Goal: Information Seeking & Learning: Learn about a topic

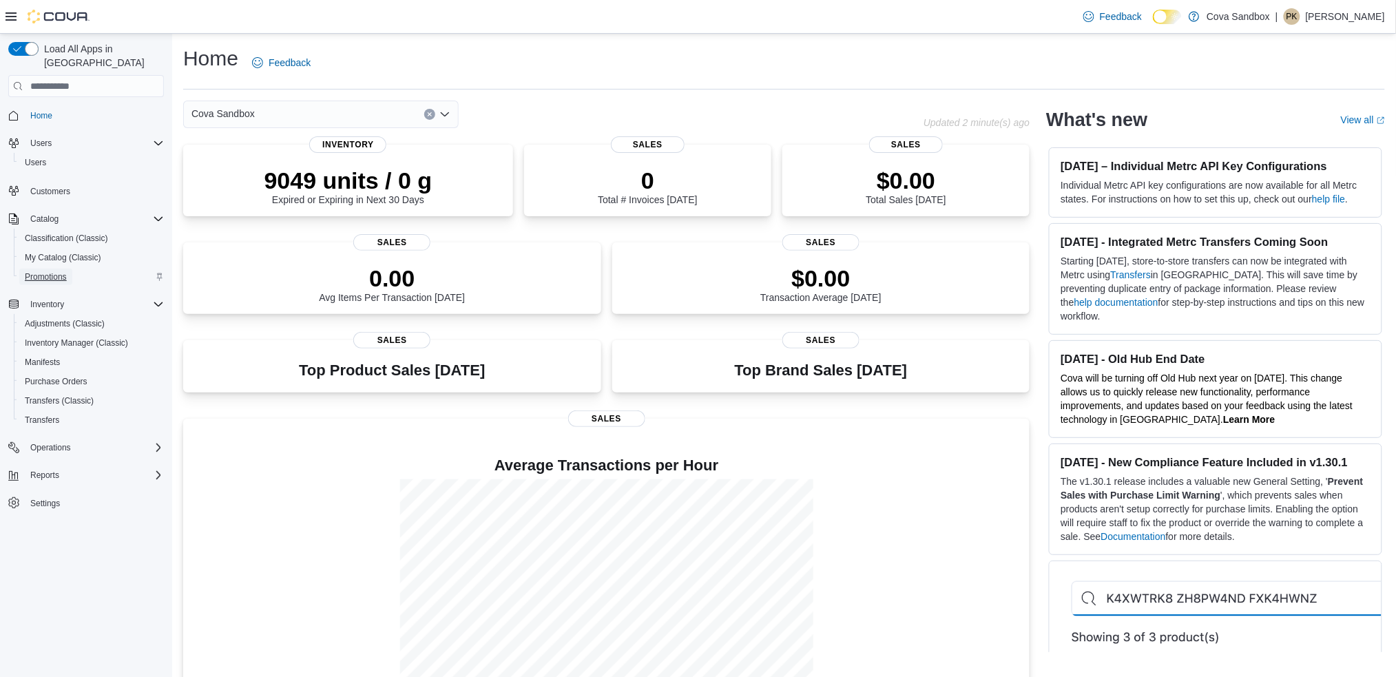
click at [63, 271] on span "Promotions" at bounding box center [46, 276] width 42 height 11
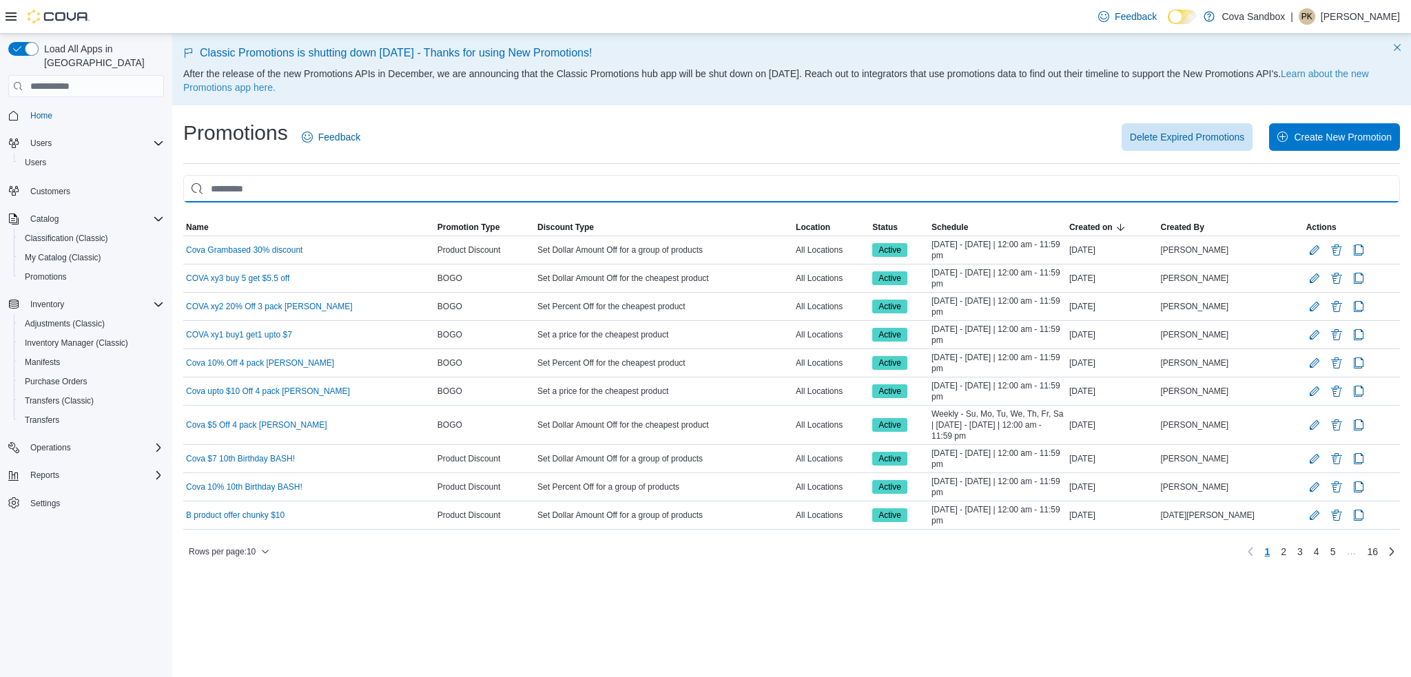
click at [260, 185] on input "This is a search bar. As you type, the results lower in the page will automatic…" at bounding box center [791, 189] width 1217 height 28
type input "****"
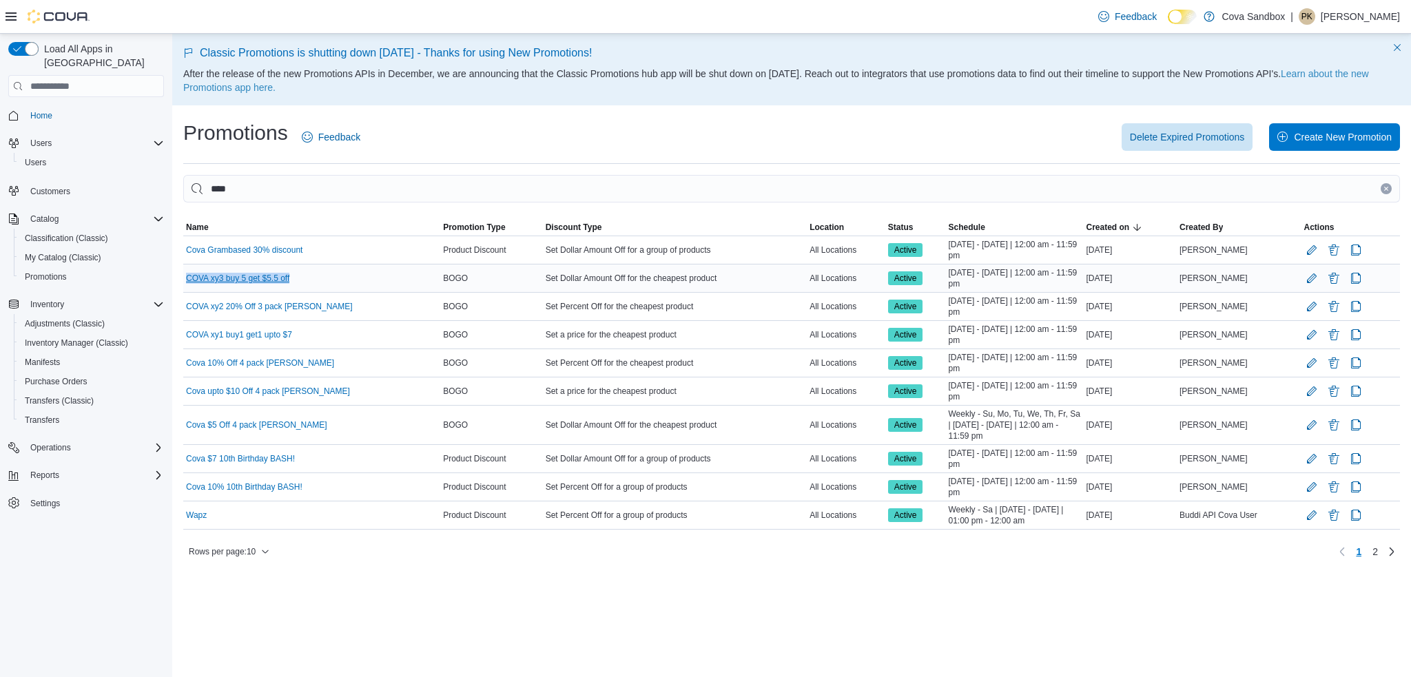
drag, startPoint x: 298, startPoint y: 280, endPoint x: 189, endPoint y: 281, distance: 108.9
click at [189, 281] on div "COVA xy3 buy 5 get $5.5 off" at bounding box center [311, 278] width 257 height 17
copy link "COVA xy3 buy 5 get $5.5 off"
drag, startPoint x: 318, startPoint y: 306, endPoint x: 186, endPoint y: 307, distance: 131.6
click at [186, 307] on div "COVA xy2 20% Off 3 pack [PERSON_NAME]" at bounding box center [311, 306] width 257 height 17
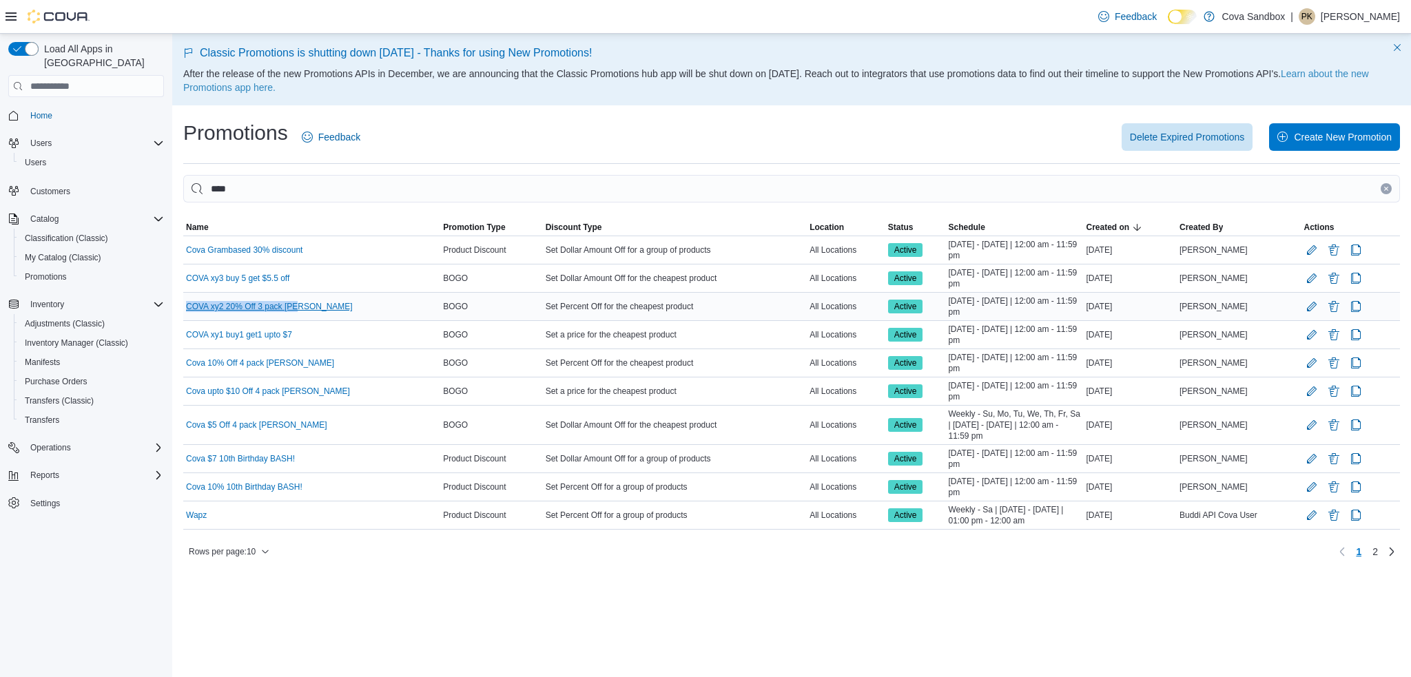
copy link "COVA xy2 20% Off 3 pack [PERSON_NAME]"
click at [52, 271] on span "Promotions" at bounding box center [46, 276] width 42 height 11
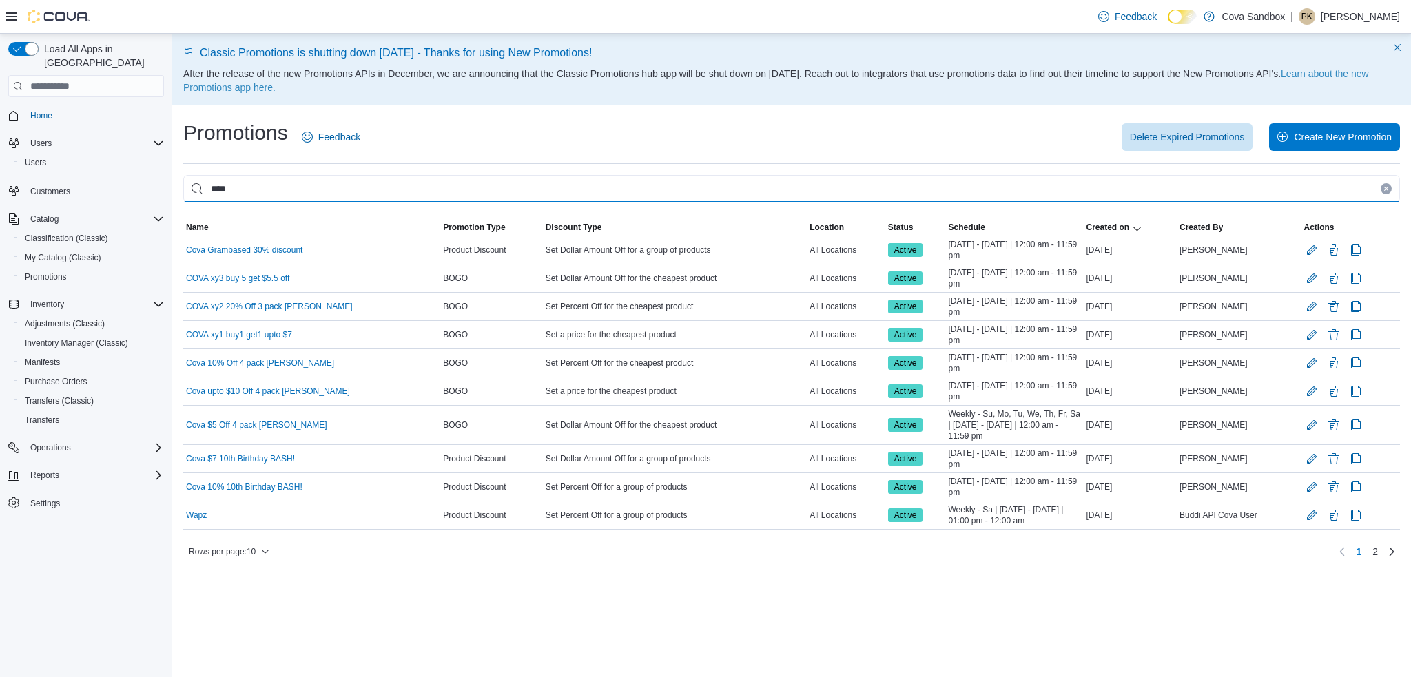
drag, startPoint x: 123, startPoint y: 187, endPoint x: 85, endPoint y: 187, distance: 37.9
click at [85, 187] on div "Load All Apps in New Hub Home Users Users Customers Catalog Classification (Cla…" at bounding box center [705, 355] width 1411 height 643
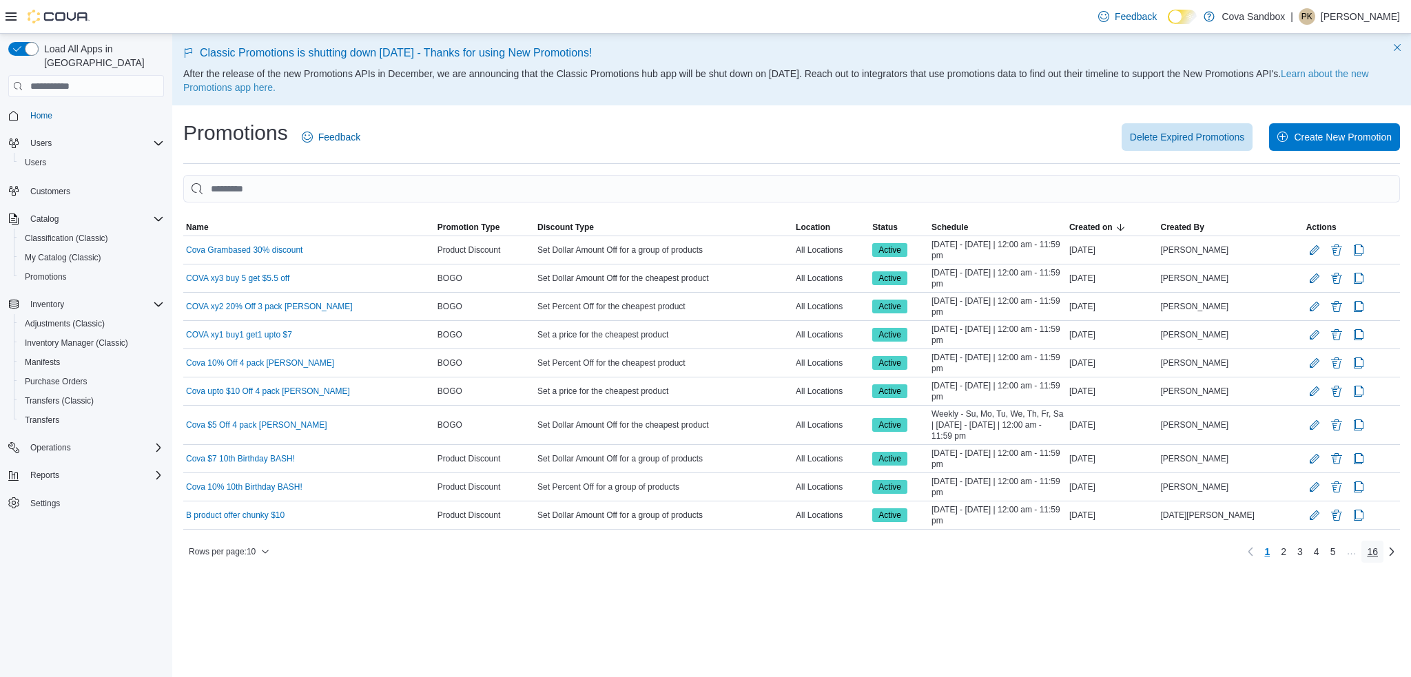
click at [1370, 551] on span "16" at bounding box center [1372, 552] width 11 height 14
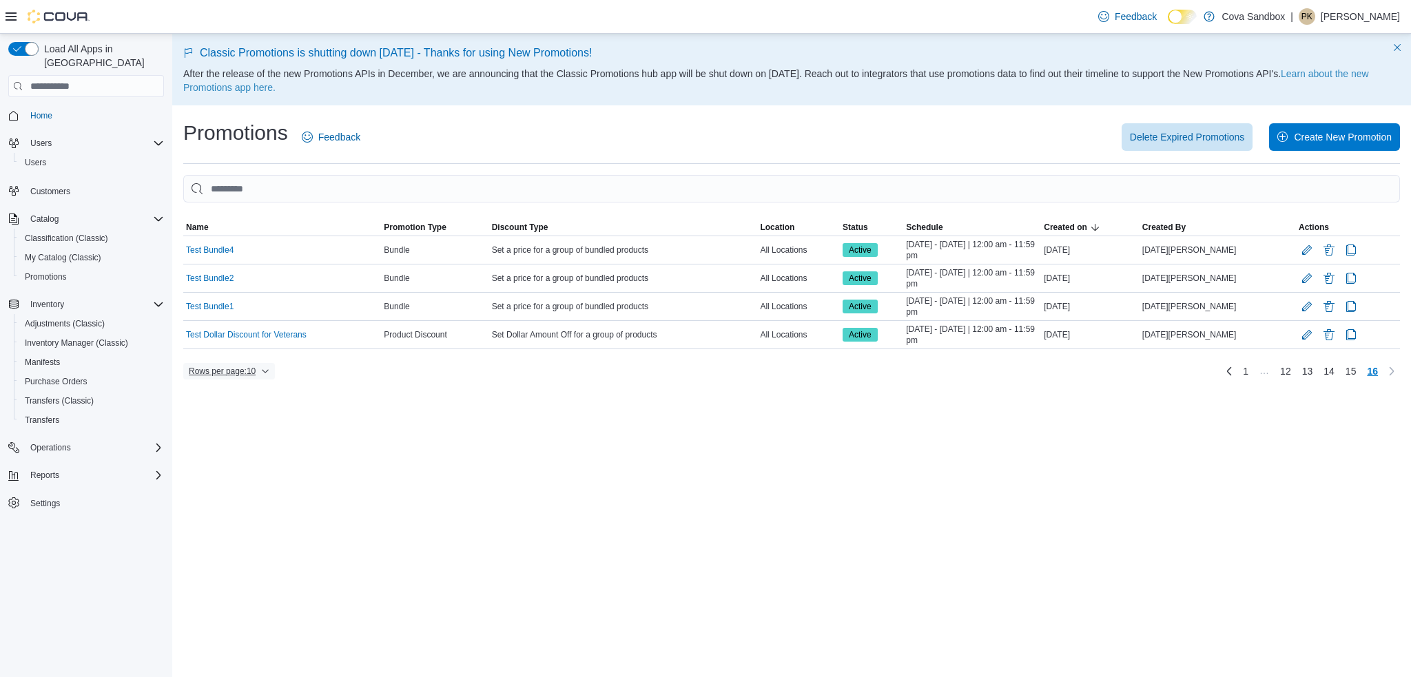
click at [260, 366] on span "Rows per page : 10" at bounding box center [229, 371] width 81 height 17
click at [243, 344] on span "50 rows" at bounding box center [247, 343] width 44 height 11
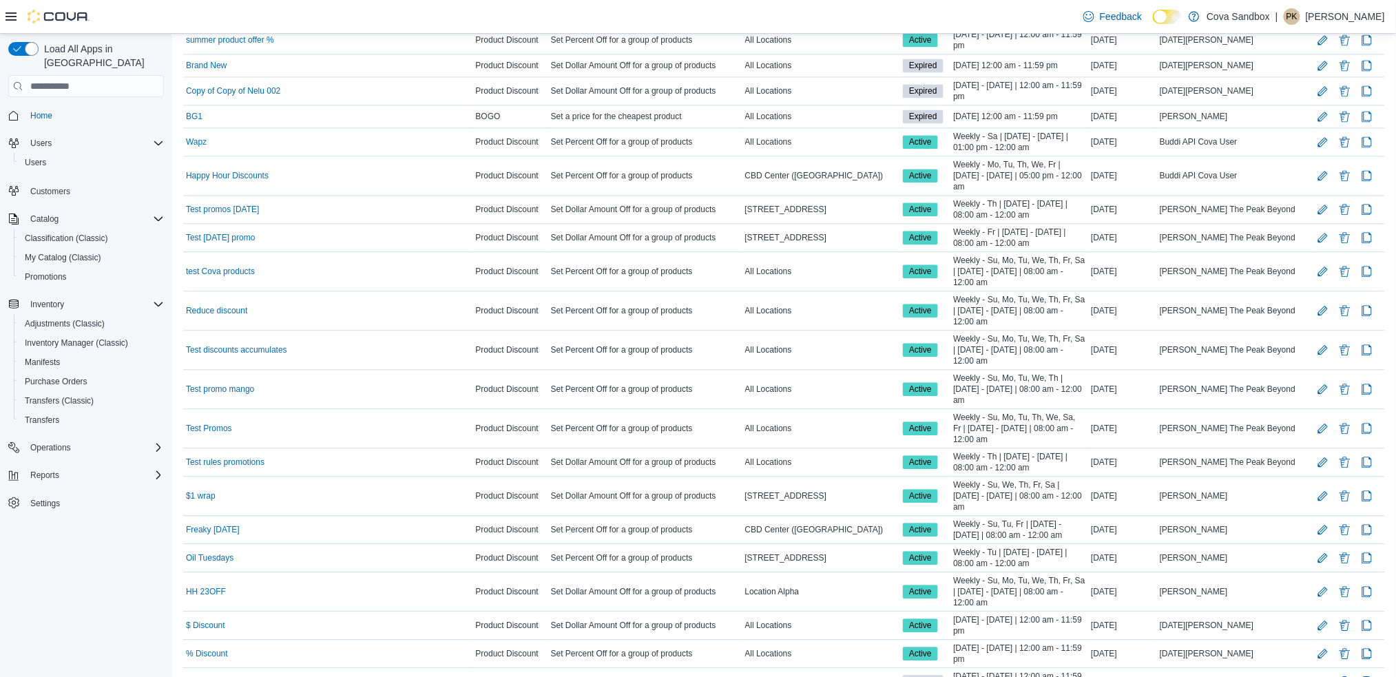
scroll to position [1105, 0]
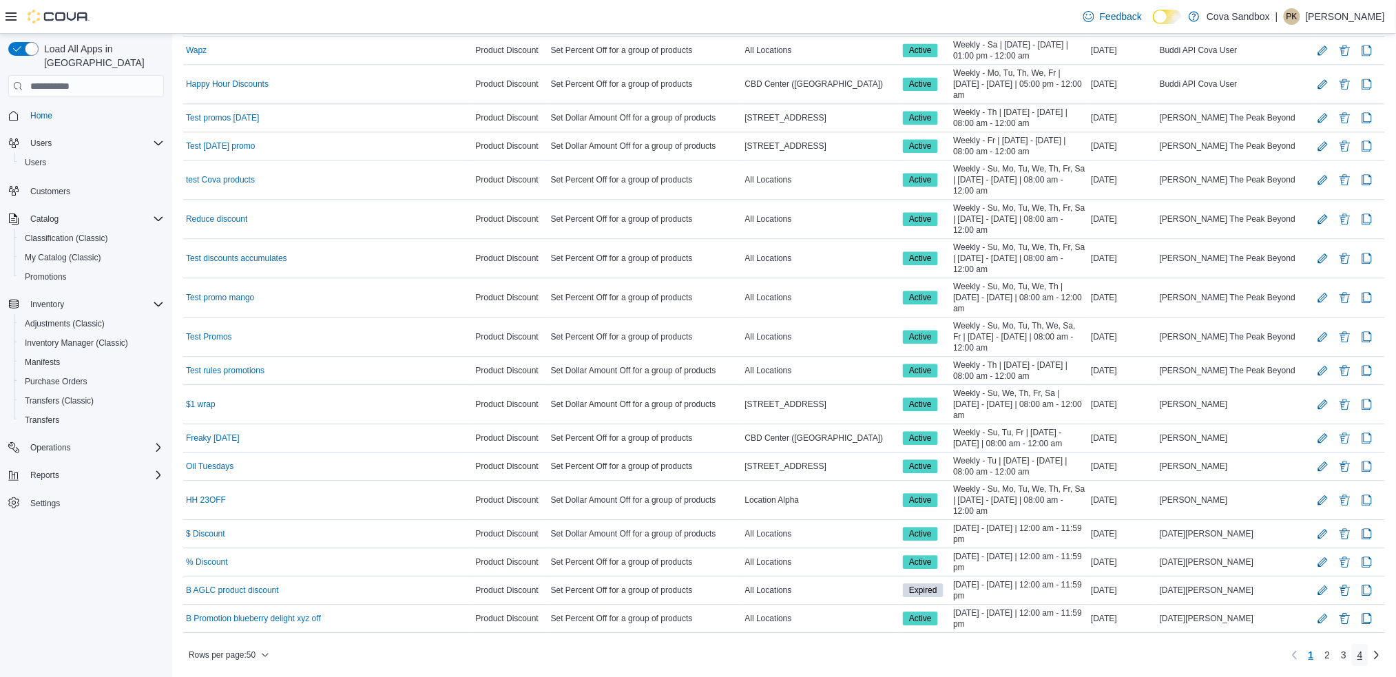
click at [1363, 656] on span "4" at bounding box center [1361, 655] width 6 height 14
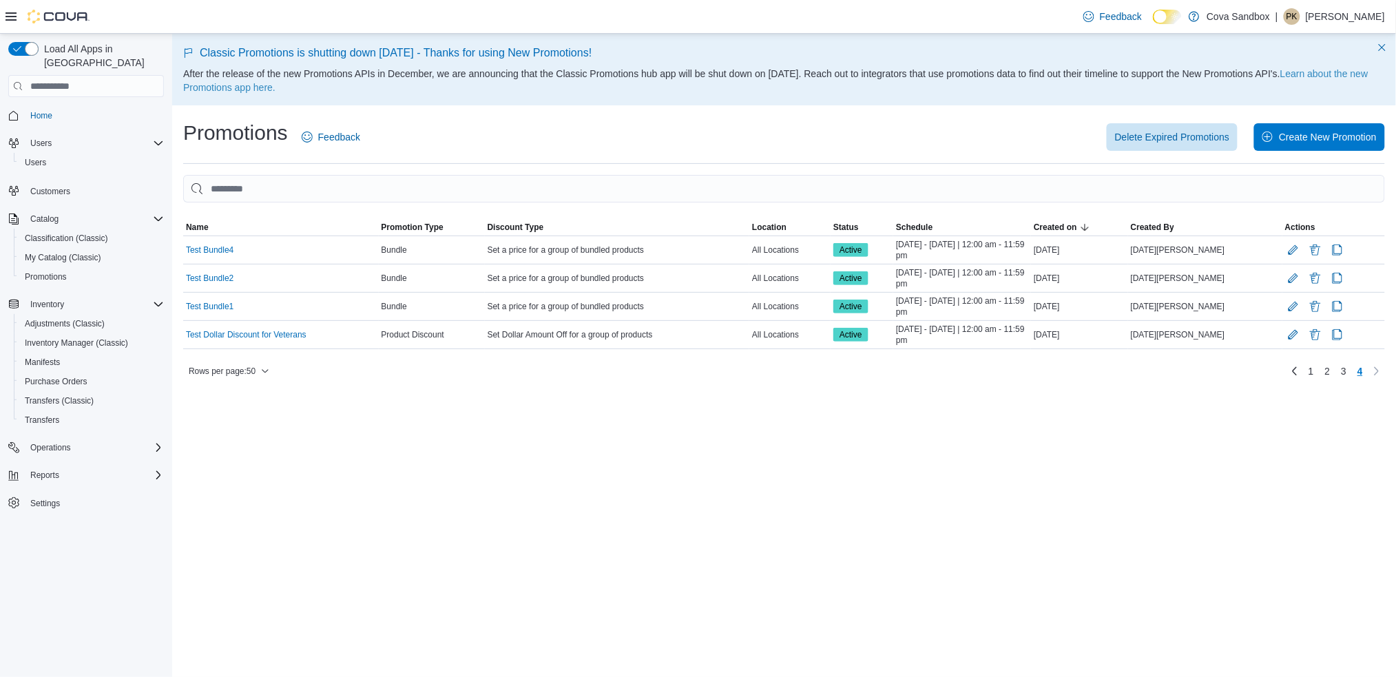
scroll to position [0, 0]
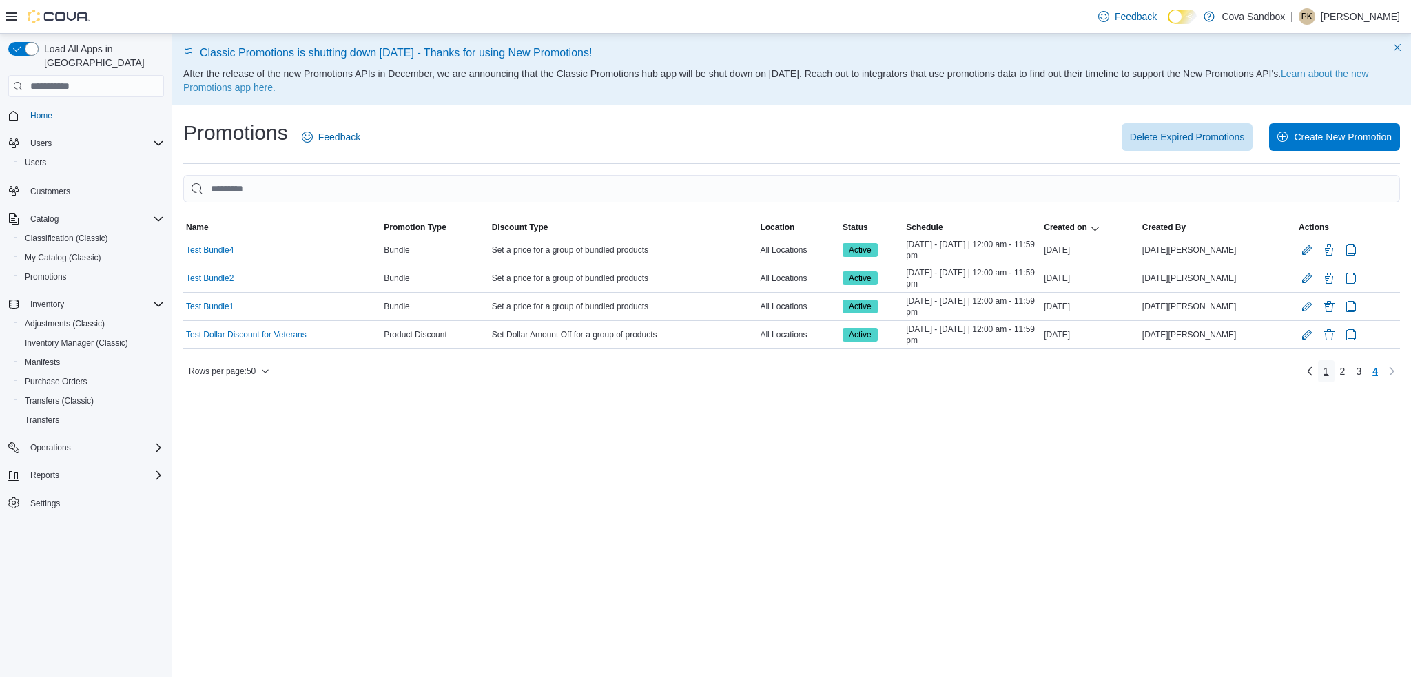
click at [1332, 371] on link "1" at bounding box center [1326, 371] width 17 height 22
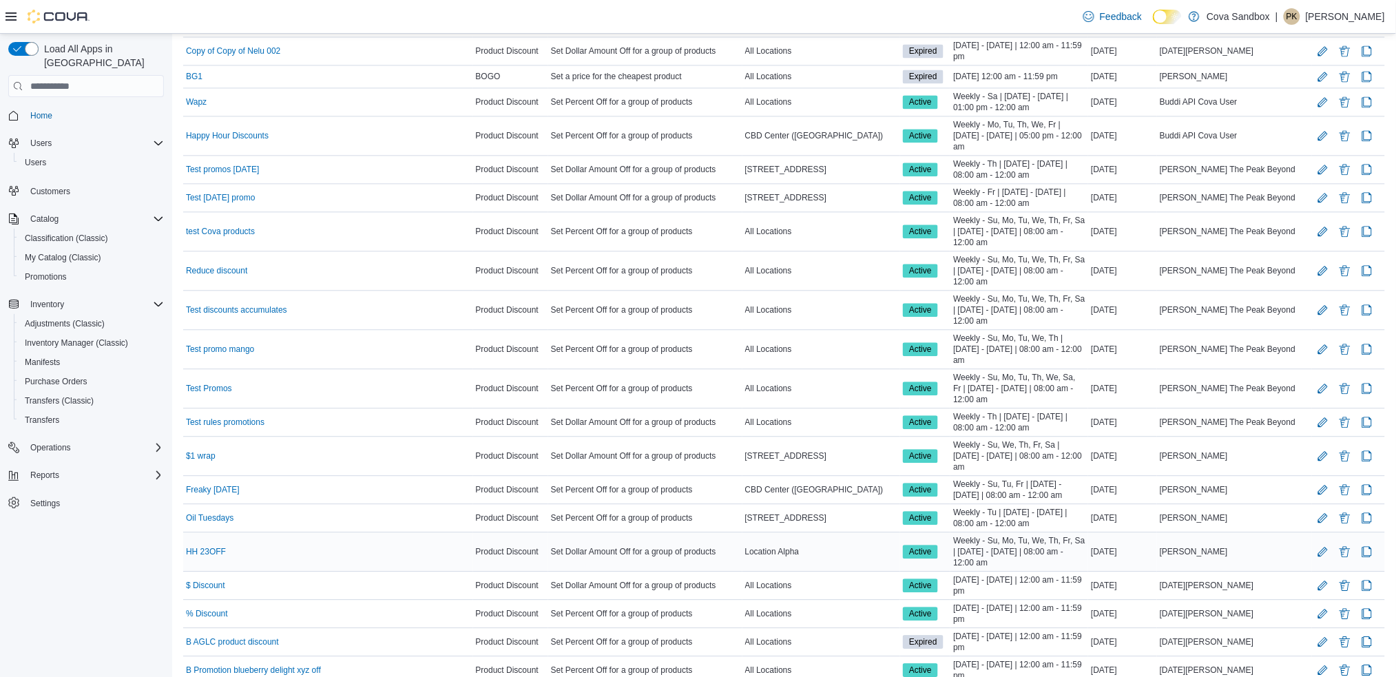
scroll to position [1105, 0]
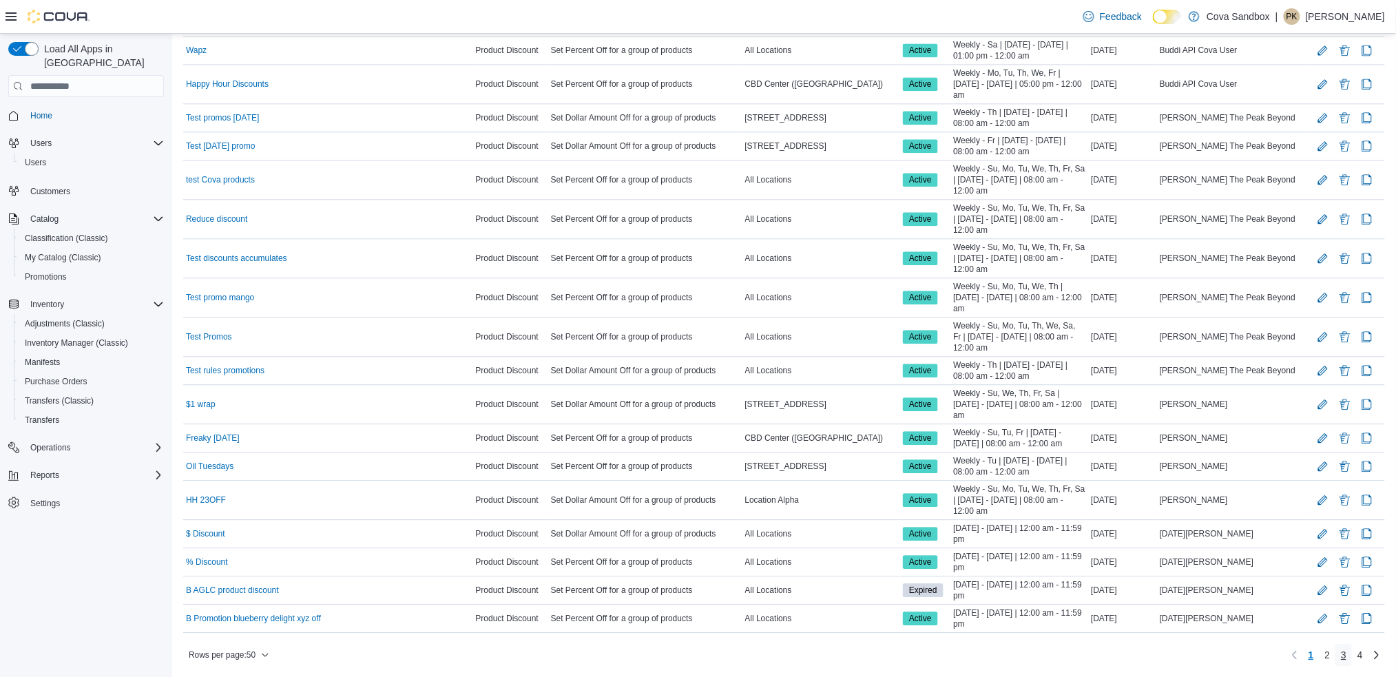
click at [1352, 652] on link "3" at bounding box center [1344, 655] width 17 height 22
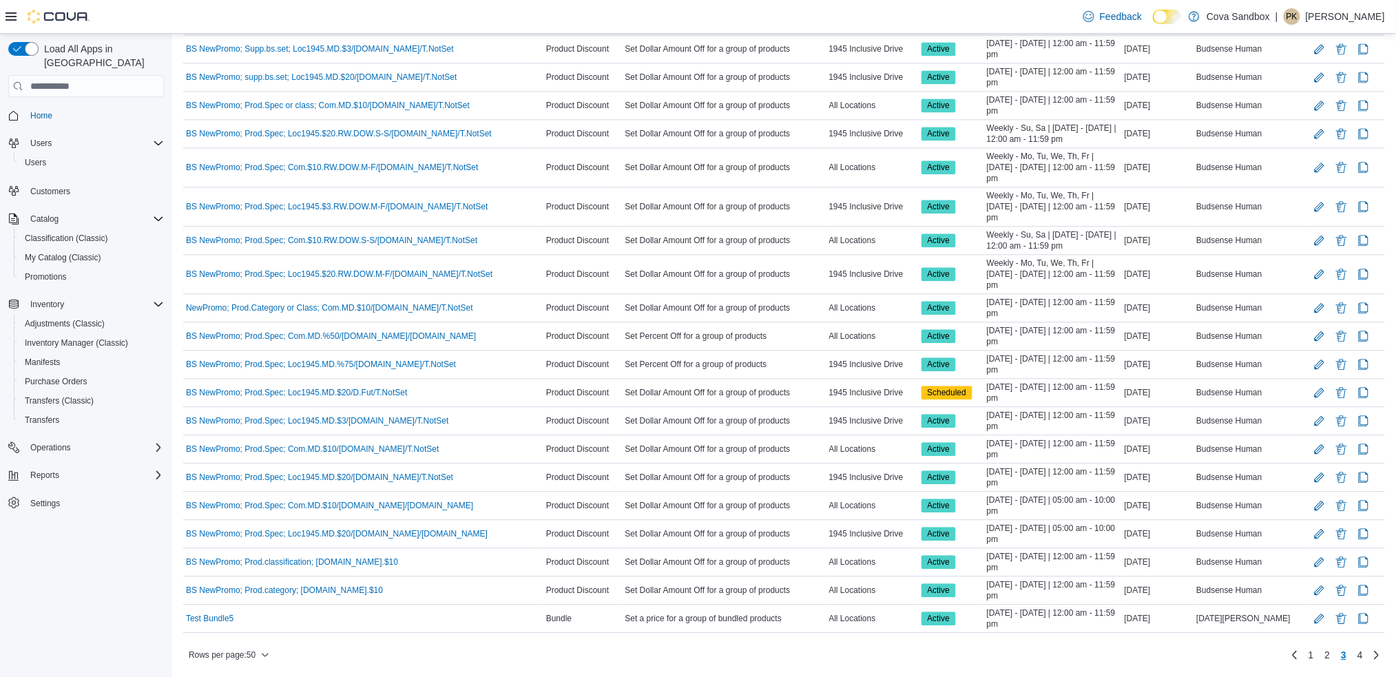
scroll to position [1044, 0]
click at [1369, 654] on link "4" at bounding box center [1360, 655] width 17 height 22
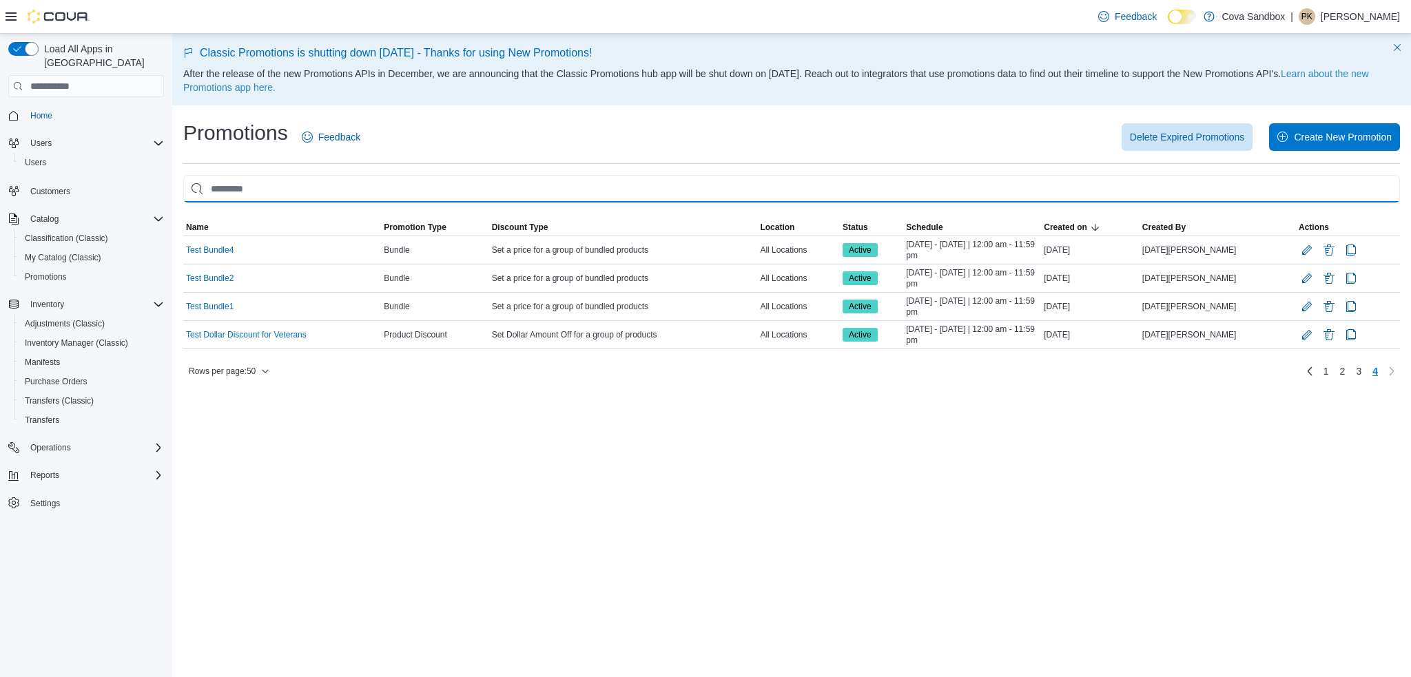
click at [304, 198] on input "This is a search bar. As you type, the results lower in the page will automatic…" at bounding box center [791, 189] width 1217 height 28
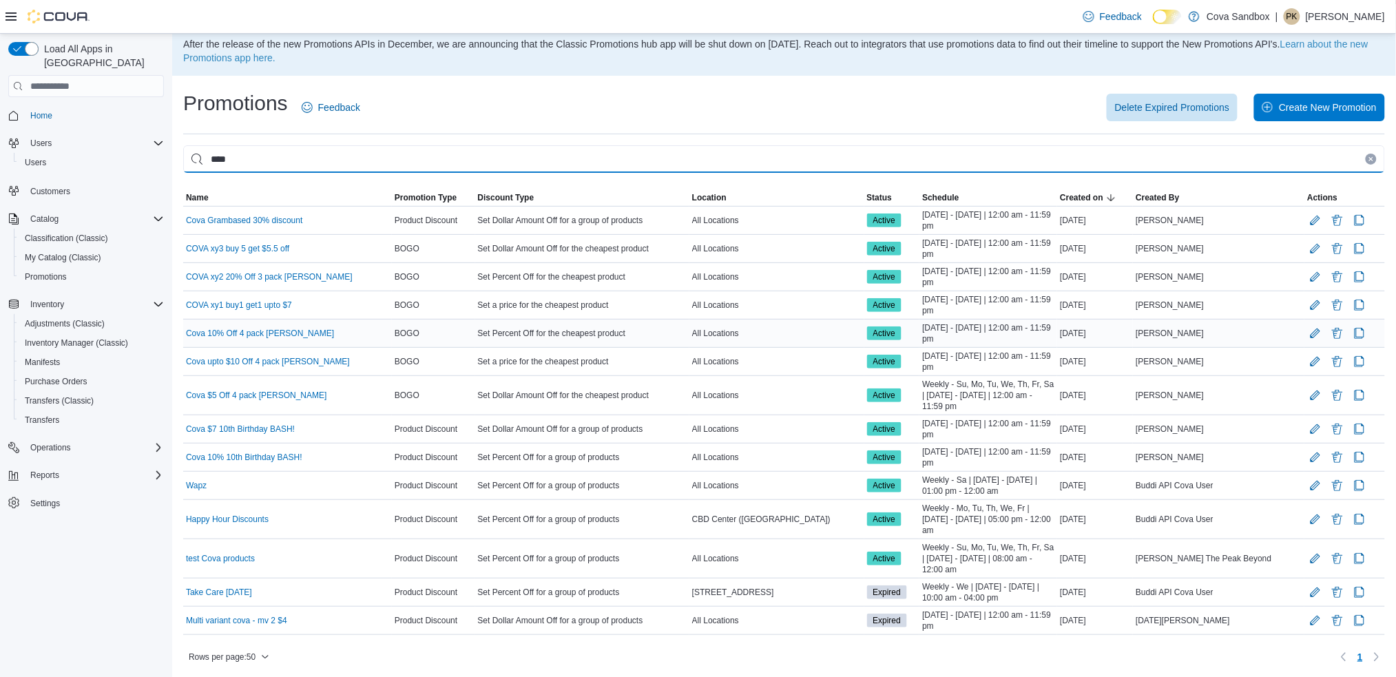
scroll to position [31, 0]
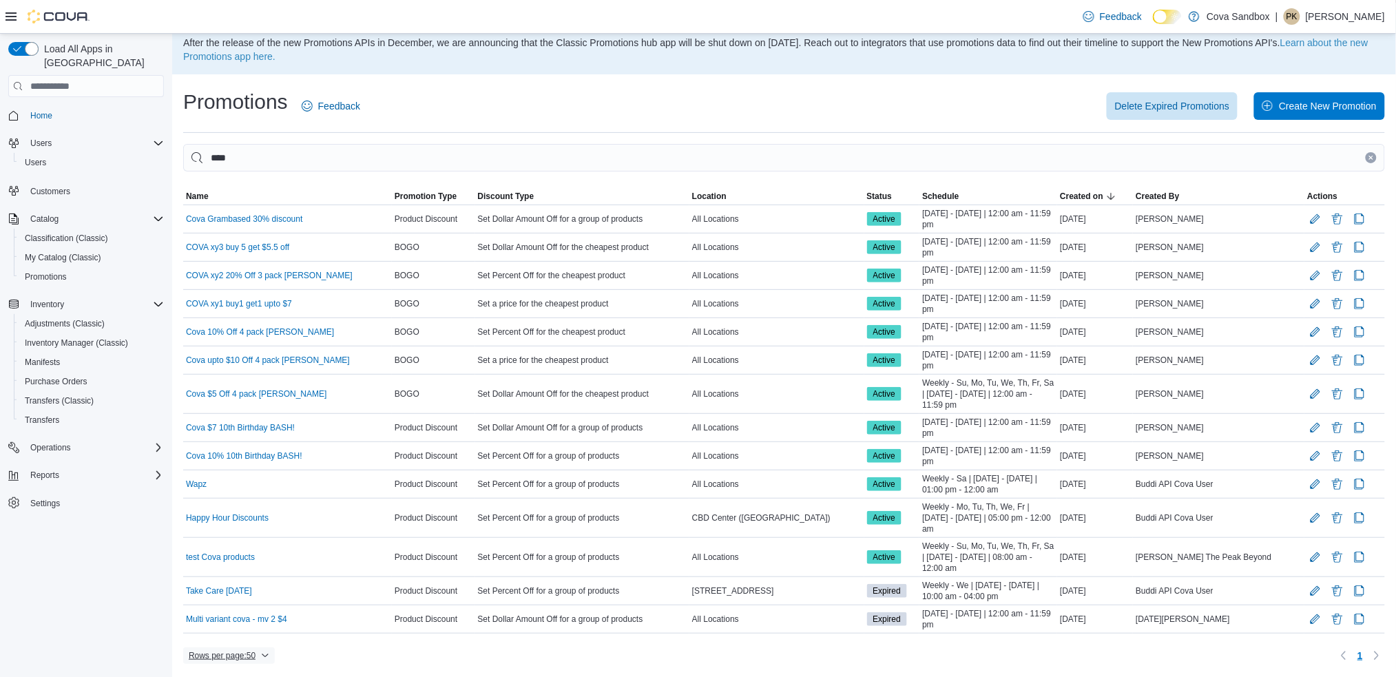
click at [269, 657] on icon "button" at bounding box center [265, 656] width 8 height 8
click at [245, 563] on button "10 rows" at bounding box center [238, 573] width 77 height 28
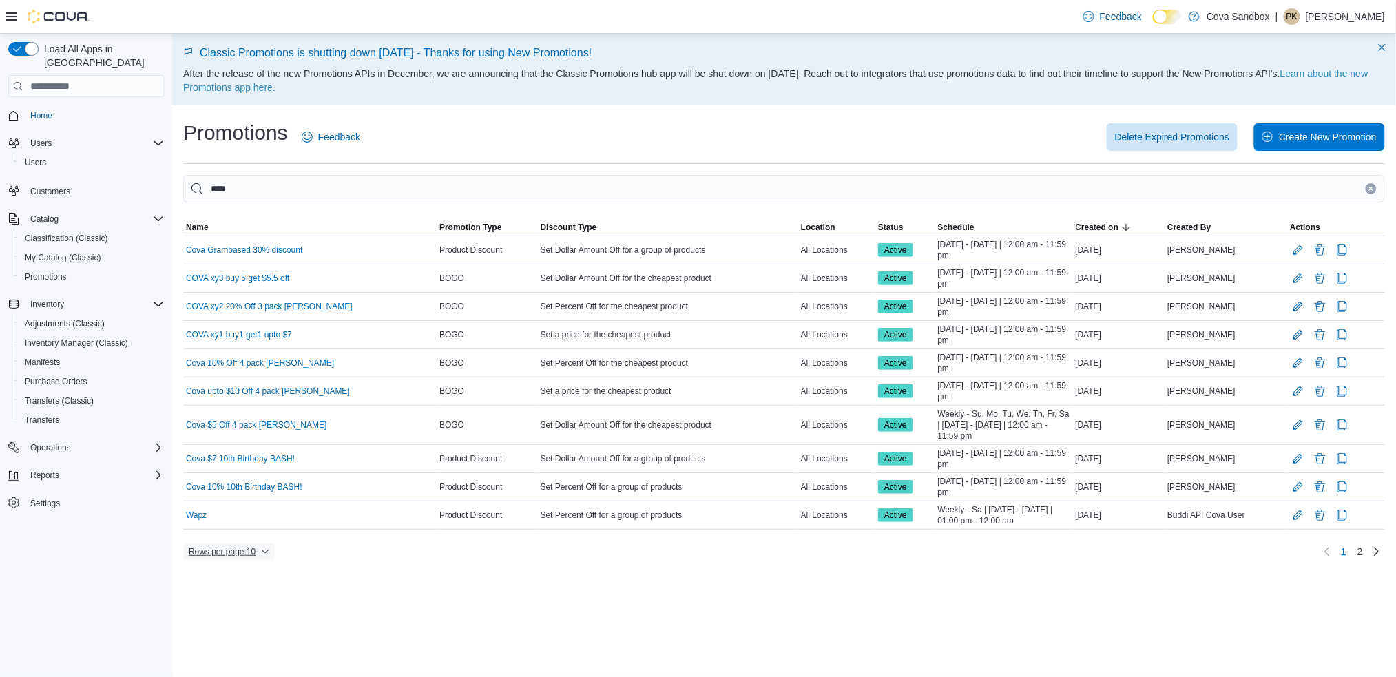
scroll to position [0, 0]
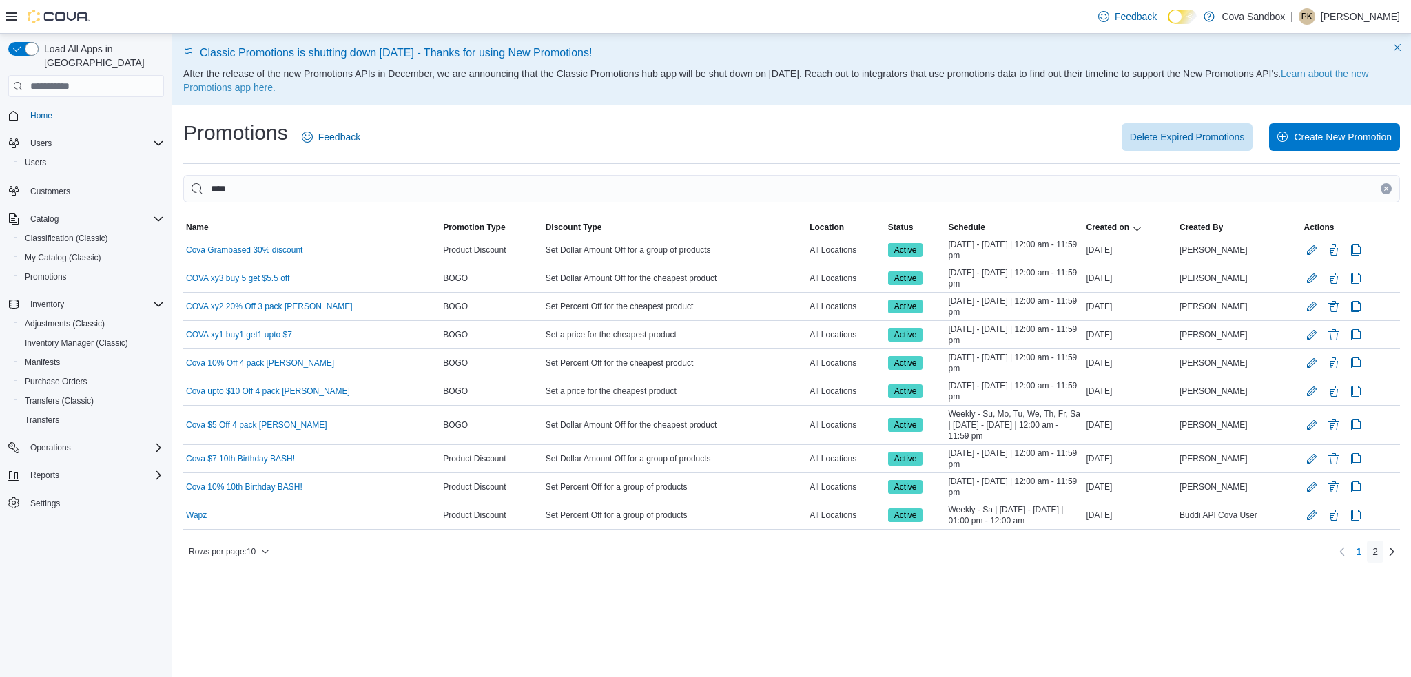
click at [1378, 550] on link "2" at bounding box center [1375, 552] width 17 height 22
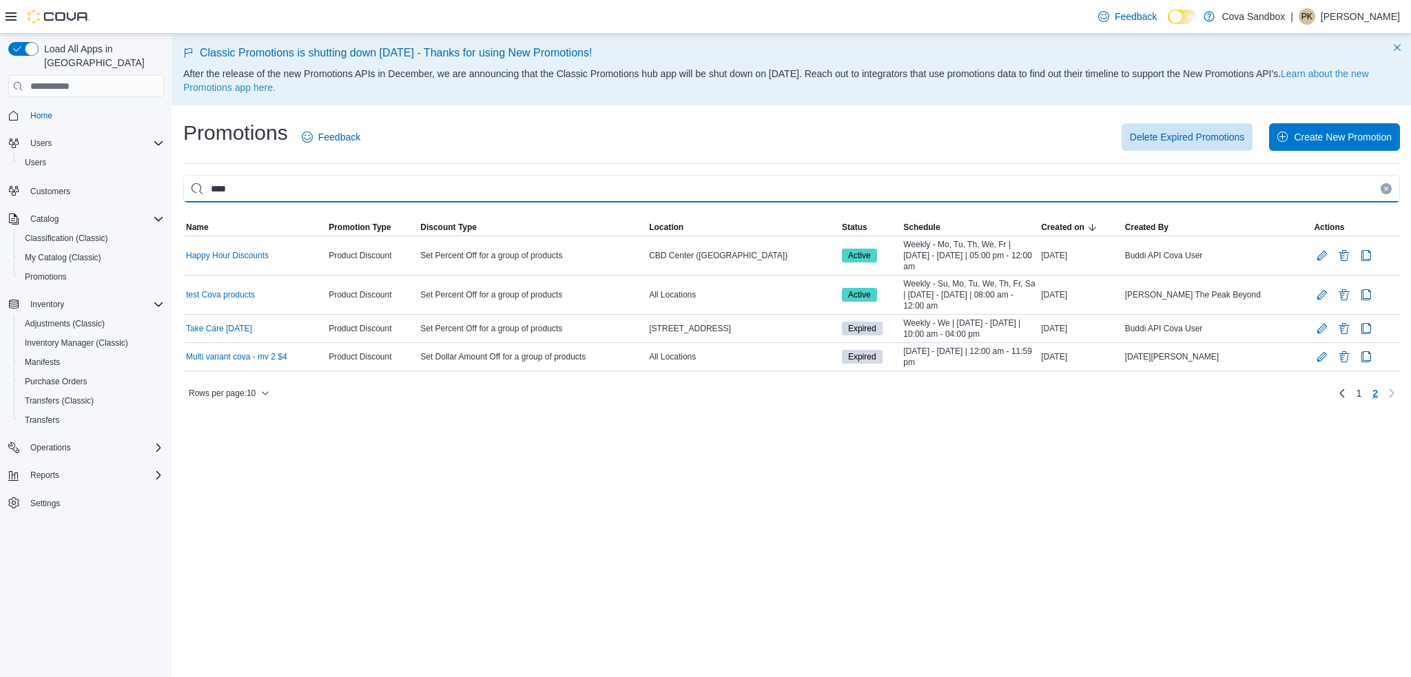
click at [273, 194] on input "****" at bounding box center [791, 189] width 1217 height 28
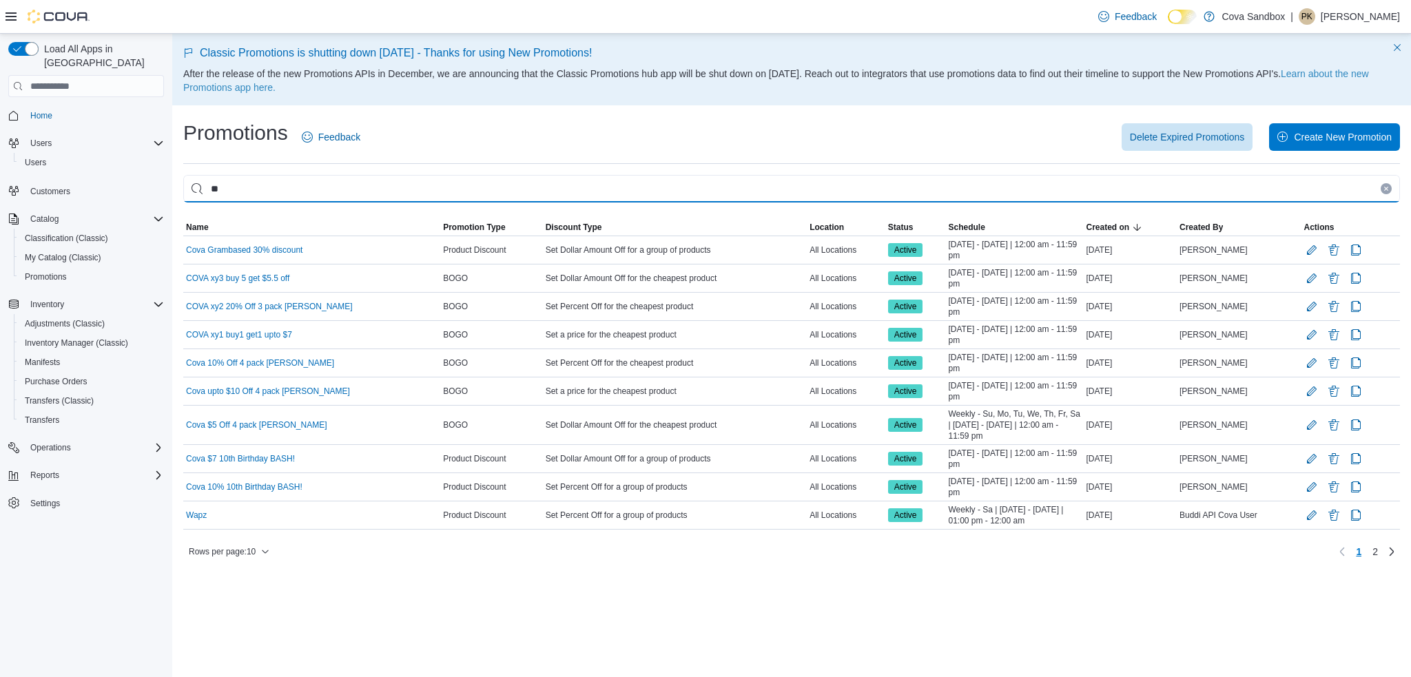
type input "*"
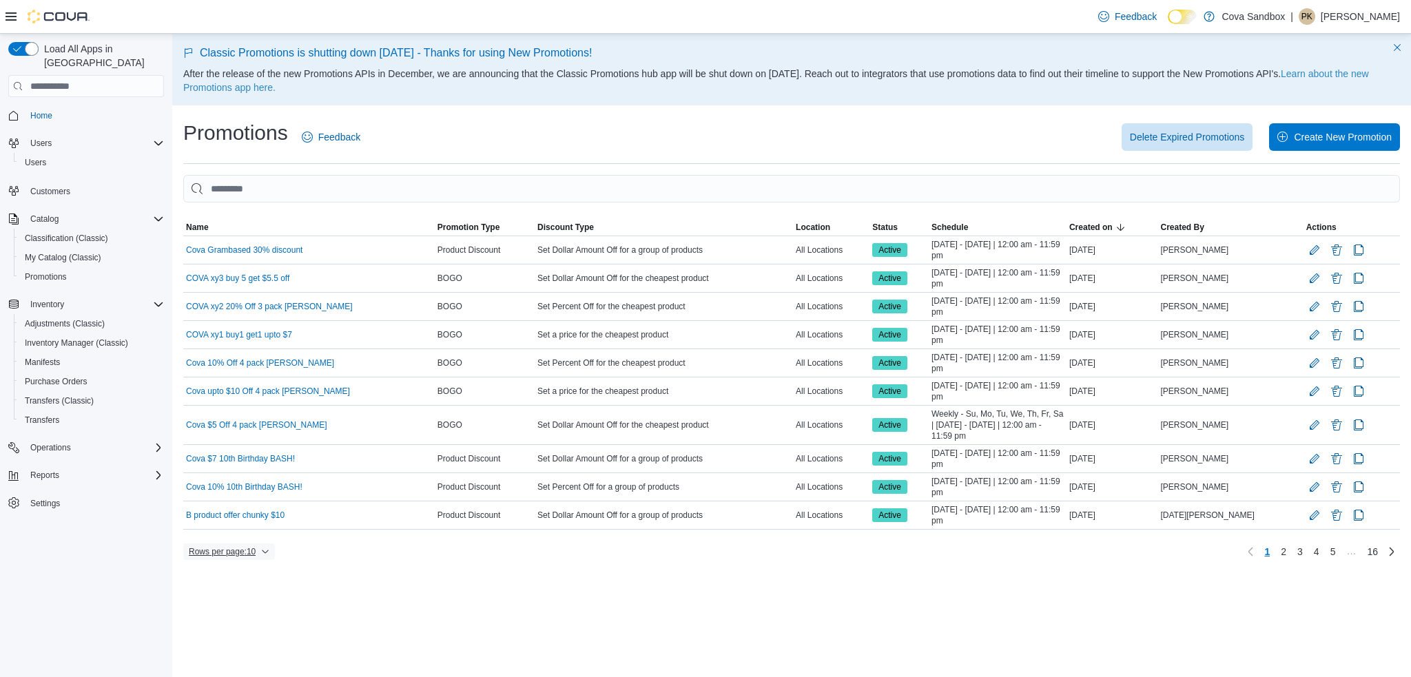
click at [269, 555] on icon "button" at bounding box center [265, 552] width 8 height 8
click at [254, 526] on span "50 rows" at bounding box center [247, 524] width 44 height 11
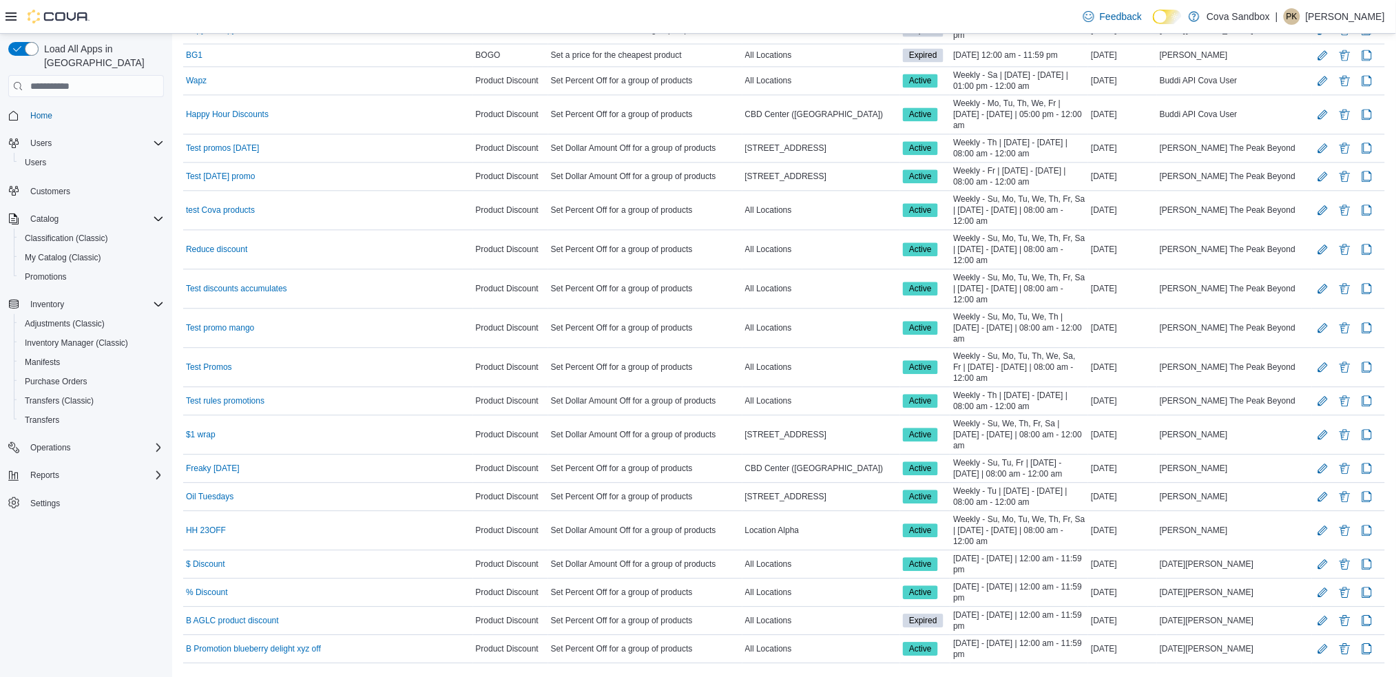
scroll to position [1105, 0]
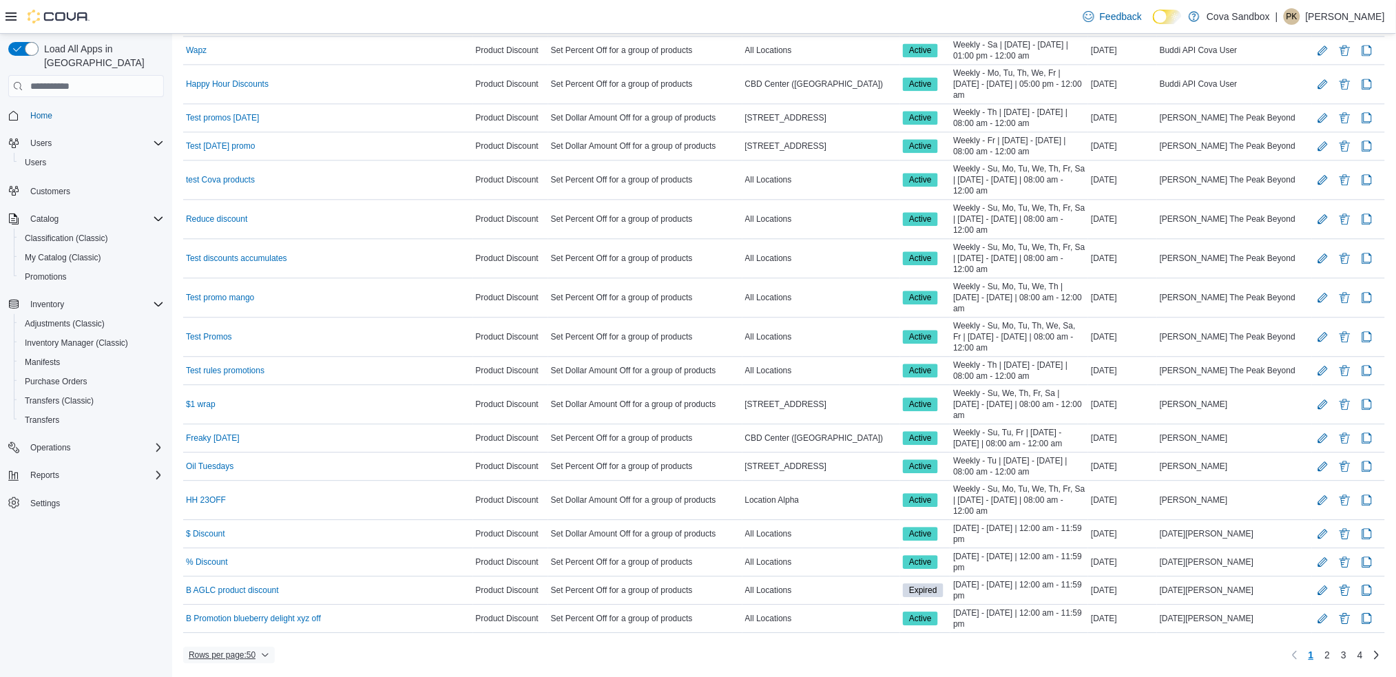
click at [265, 650] on span "Rows per page : 50" at bounding box center [229, 655] width 81 height 17
click at [262, 566] on button "10 rows" at bounding box center [238, 575] width 77 height 28
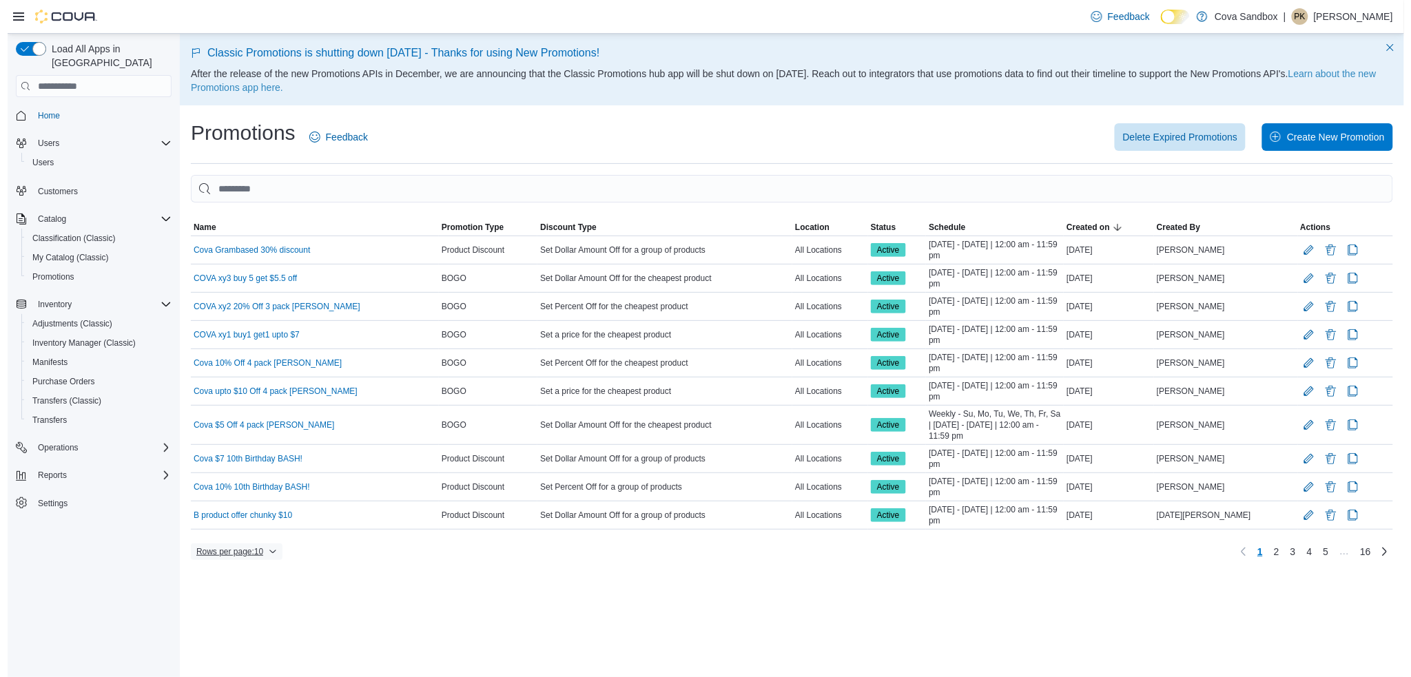
scroll to position [0, 0]
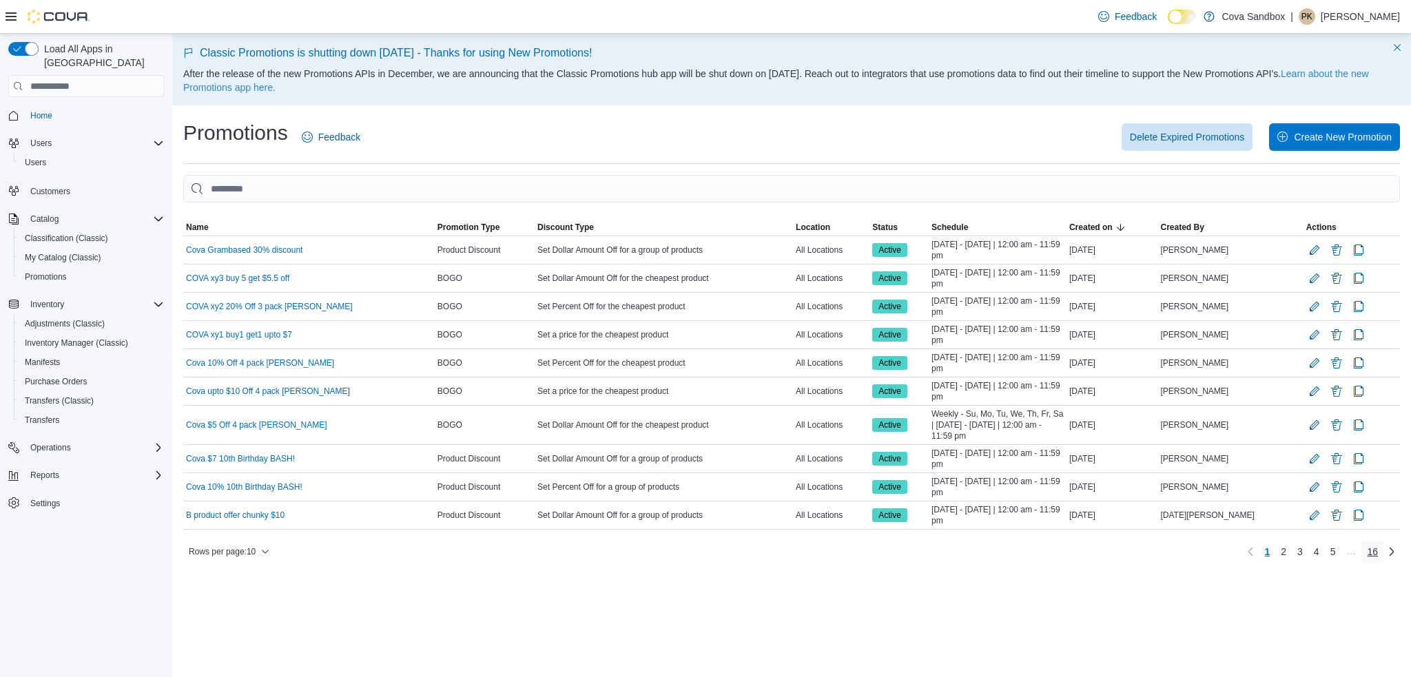
click at [1371, 552] on span "16" at bounding box center [1372, 552] width 11 height 14
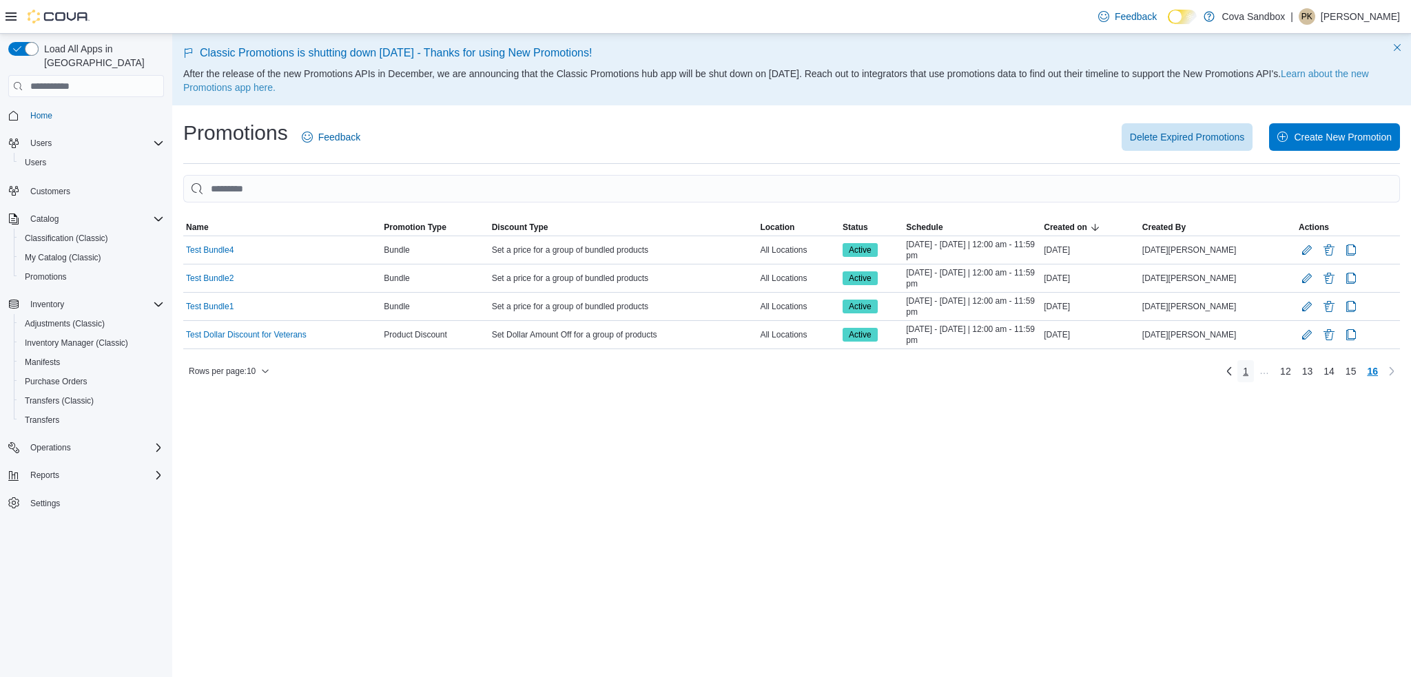
click at [1243, 365] on span "1" at bounding box center [1246, 371] width 6 height 14
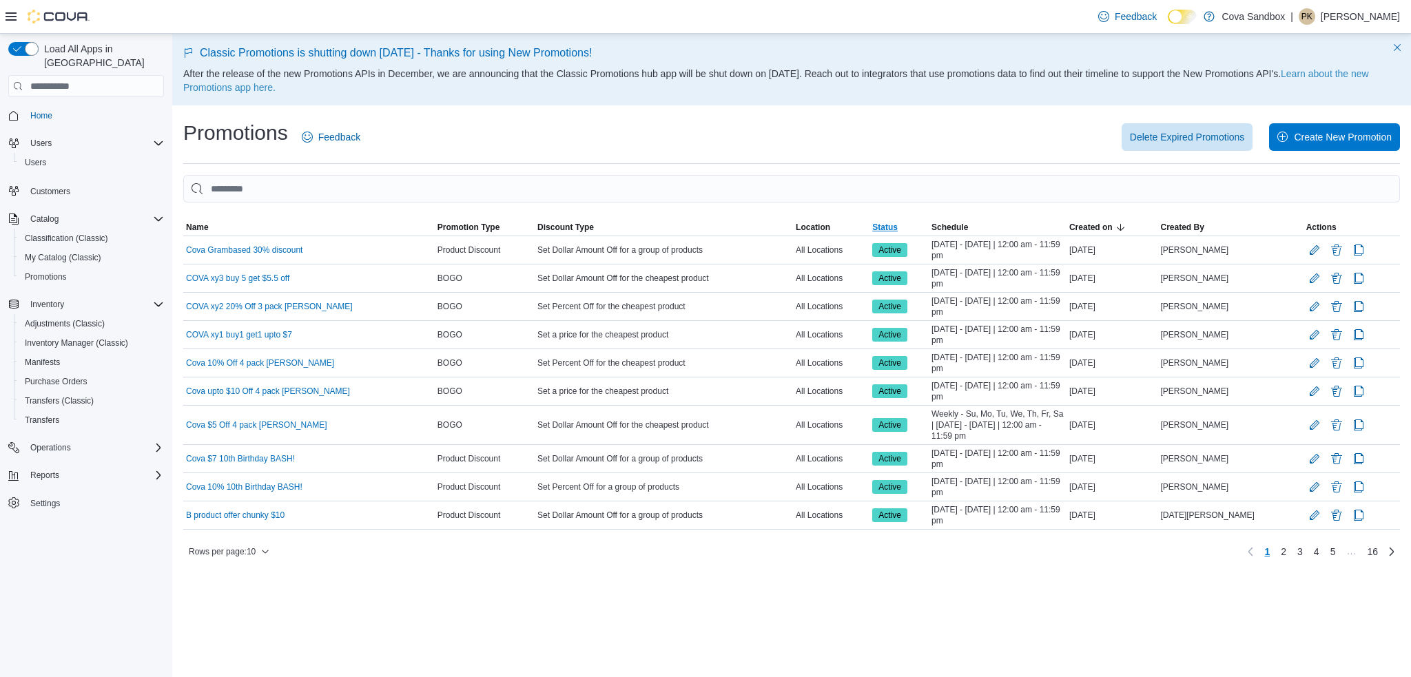
click at [891, 222] on span "Status" at bounding box center [884, 227] width 25 height 11
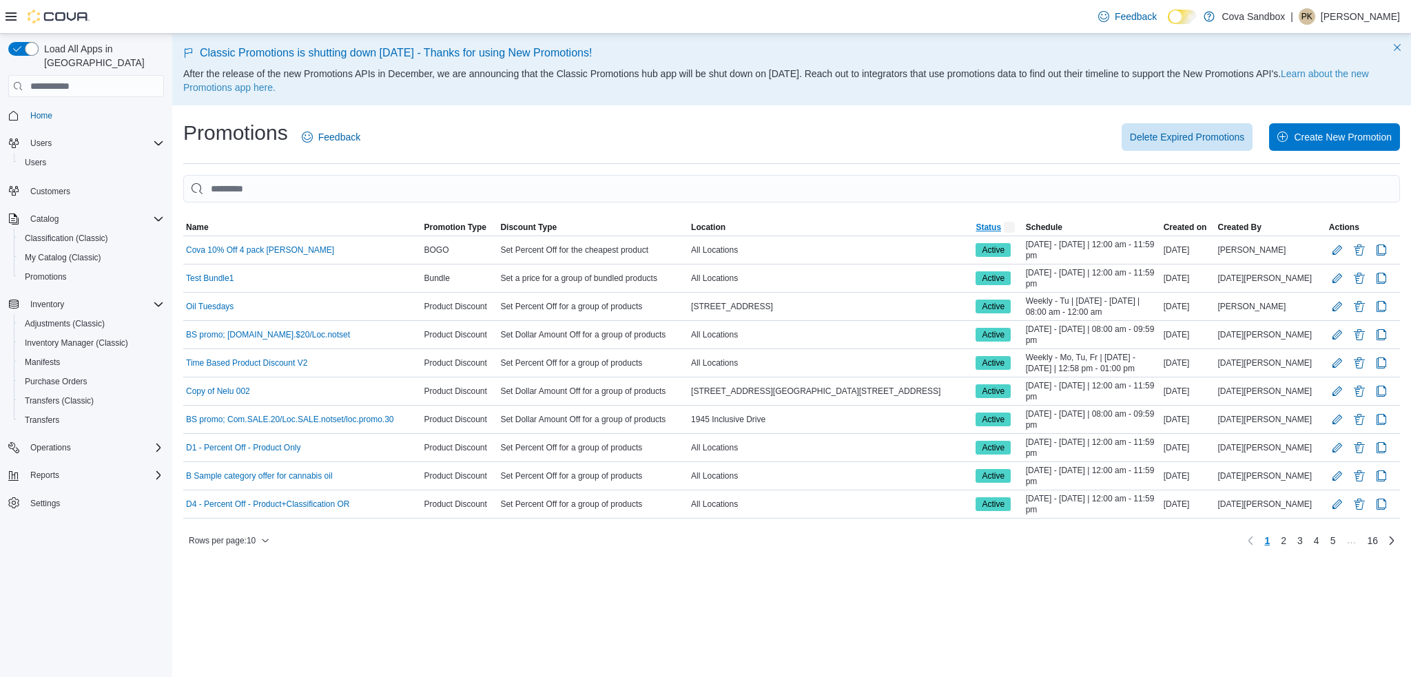
click at [975, 229] on span "Status" at bounding box center [987, 227] width 25 height 11
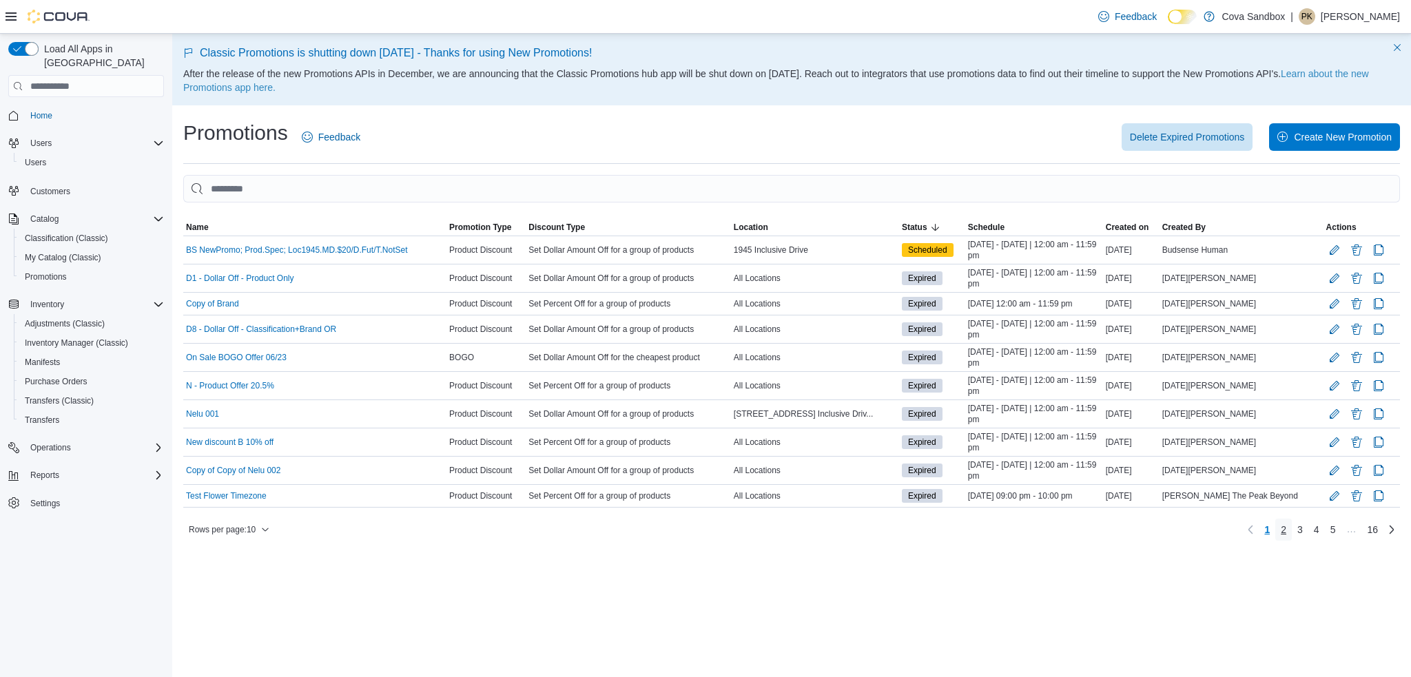
click at [1290, 528] on link "2" at bounding box center [1283, 530] width 17 height 22
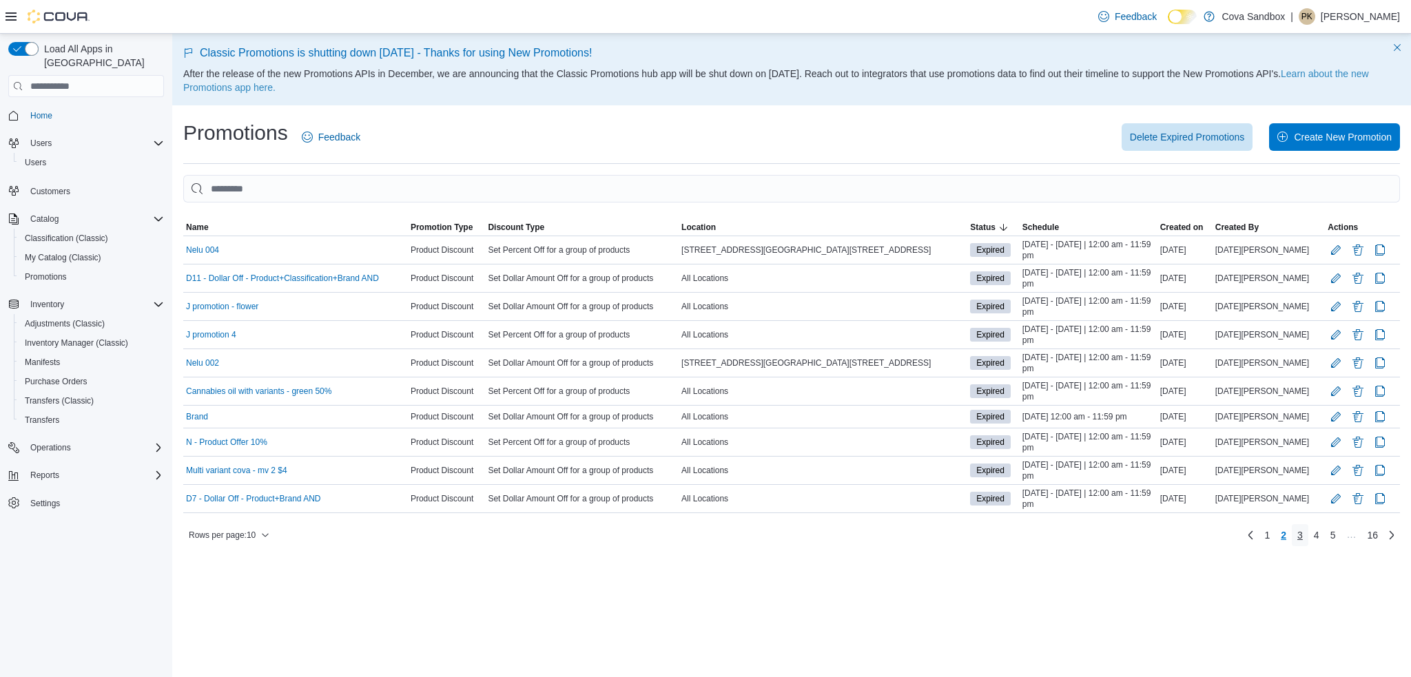
click at [1297, 530] on span "3" at bounding box center [1300, 535] width 6 height 14
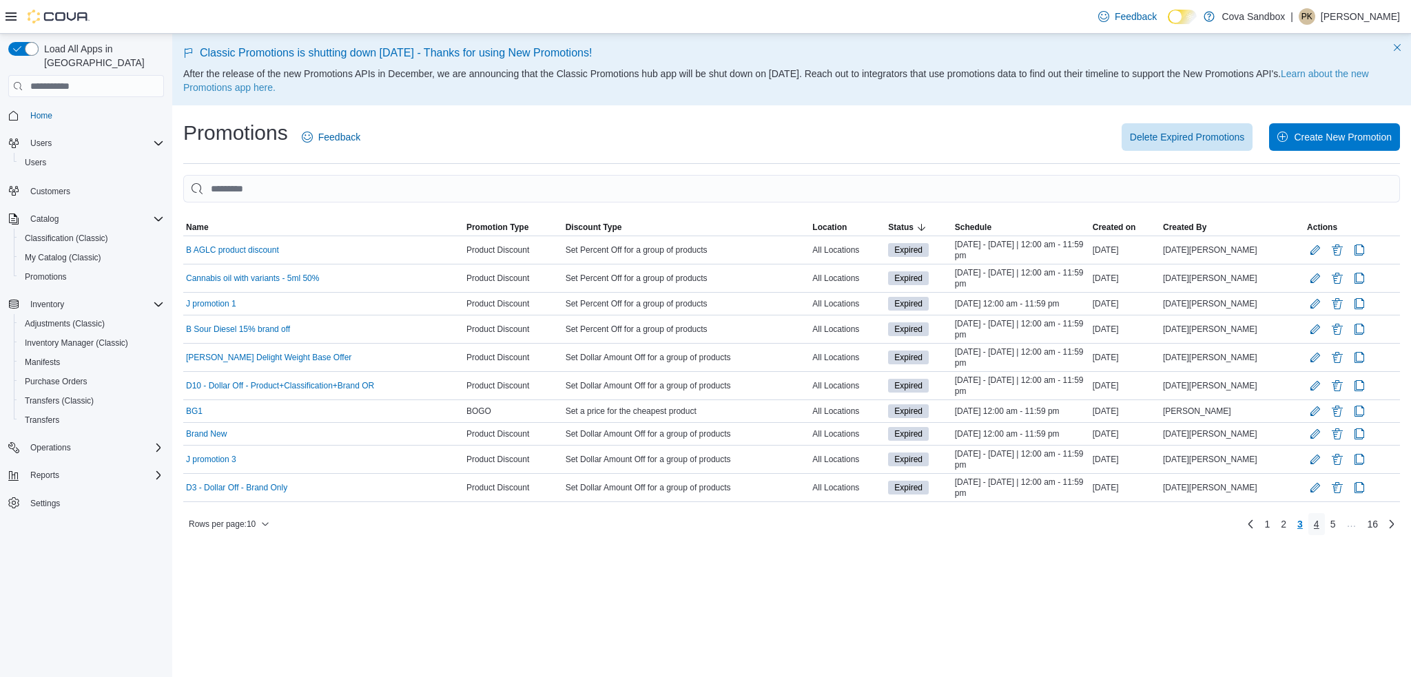
click at [1314, 521] on span "4" at bounding box center [1317, 524] width 6 height 14
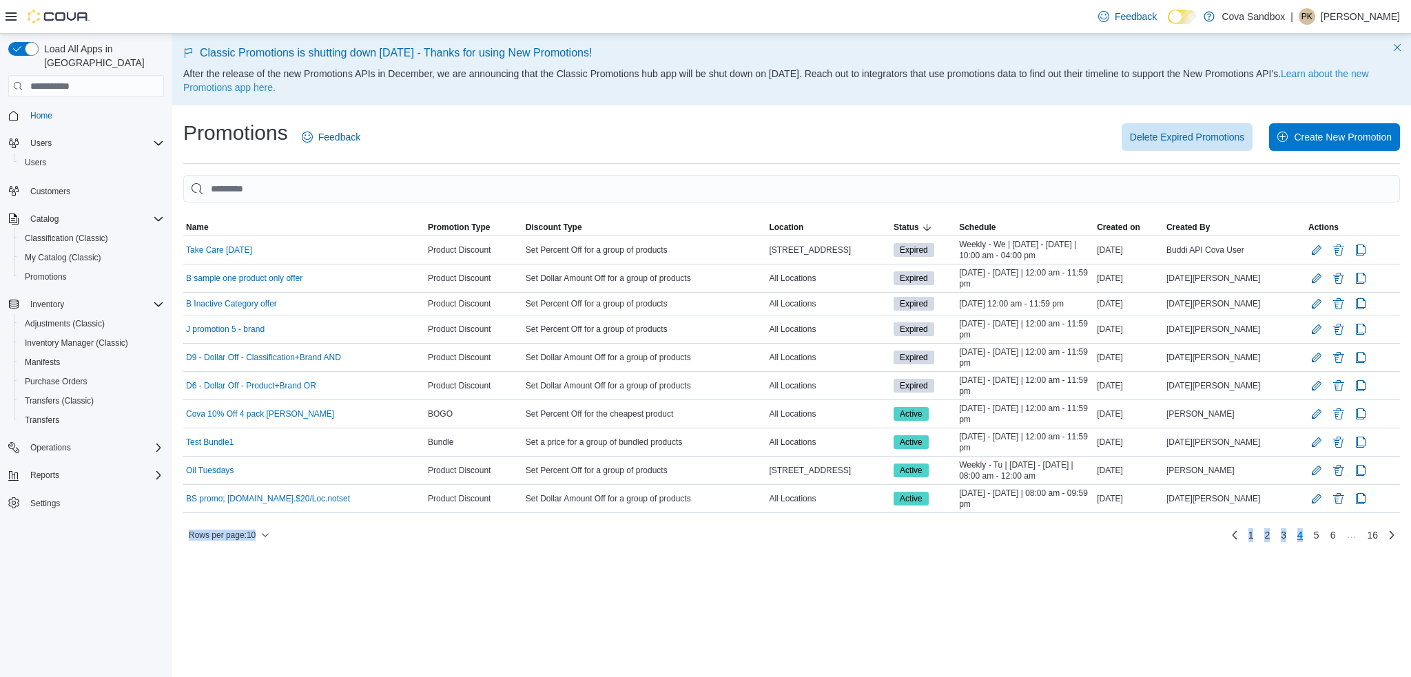
drag, startPoint x: 1328, startPoint y: 523, endPoint x: 1308, endPoint y: 580, distance: 60.6
click at [1308, 580] on div "Classic Promotions is shutting down [DATE] - Thanks for using New Promotions! A…" at bounding box center [791, 355] width 1239 height 643
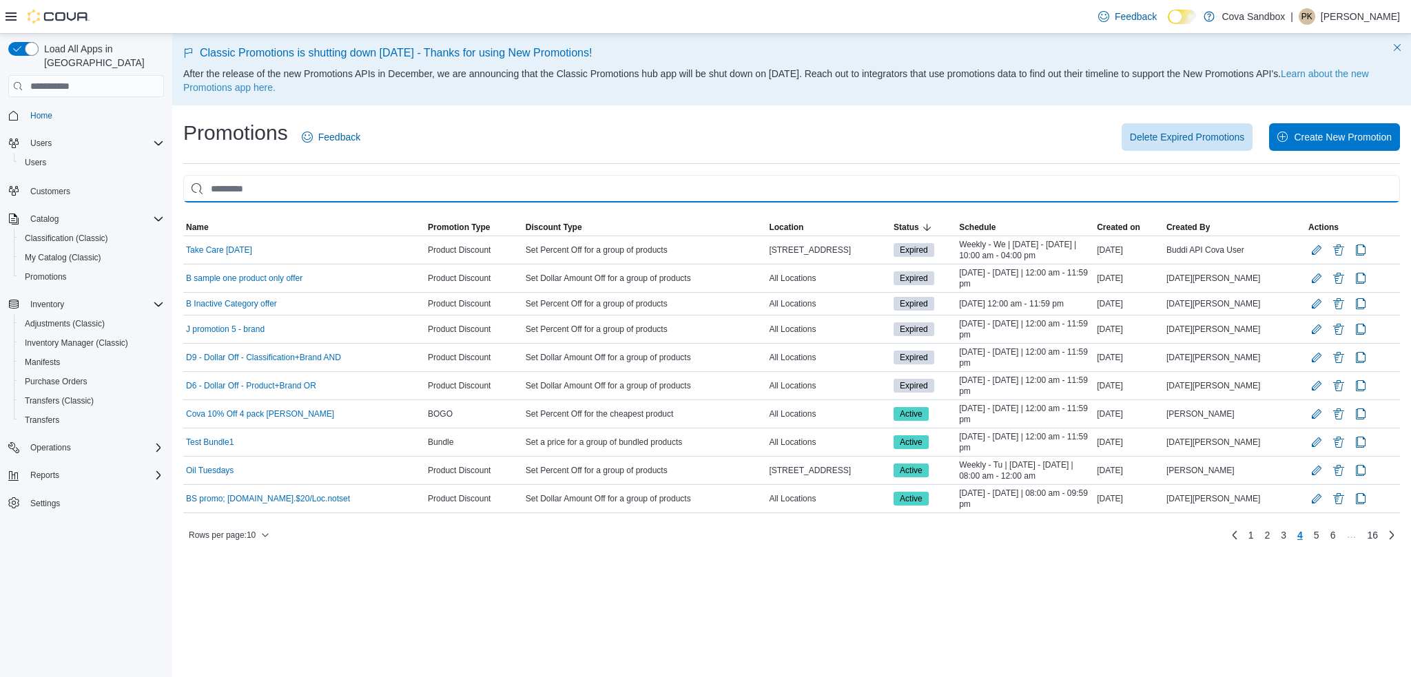
click at [367, 183] on input "This is a search bar. As you type, the results lower in the page will automatic…" at bounding box center [791, 189] width 1217 height 28
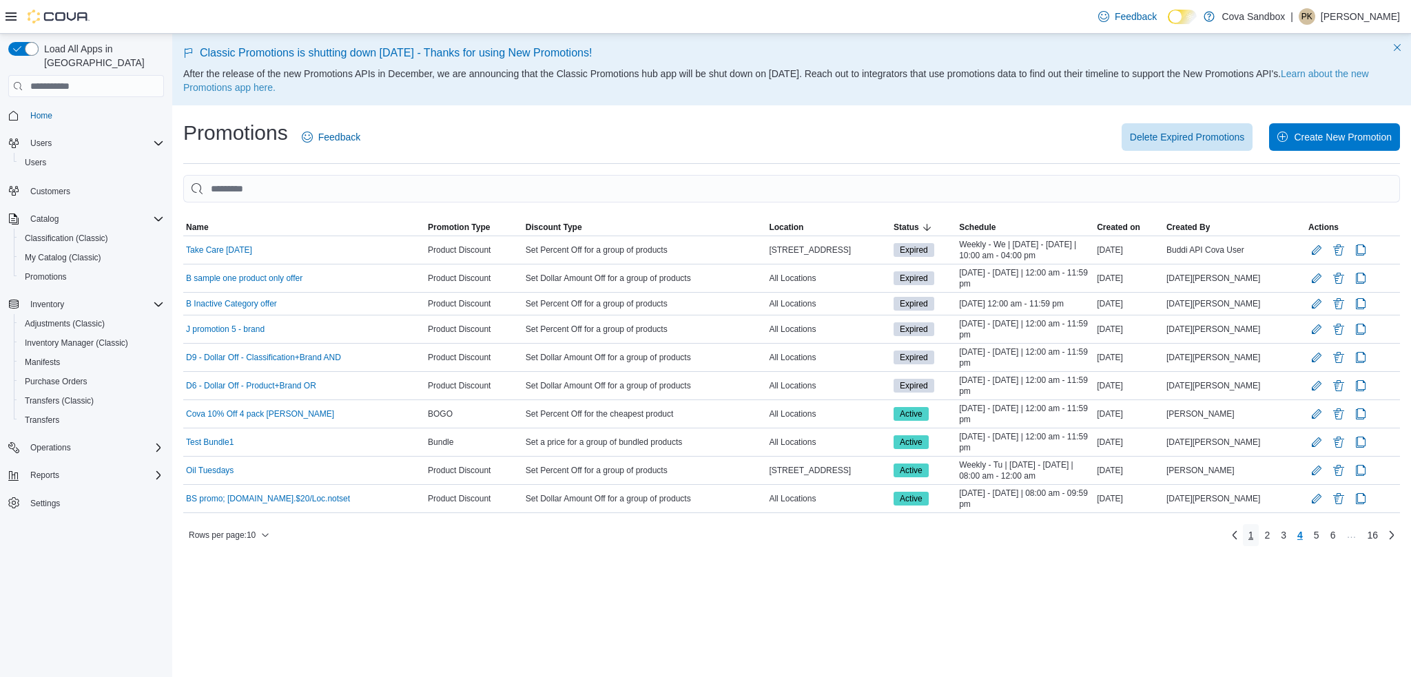
click at [1251, 534] on span "1" at bounding box center [1251, 535] width 6 height 14
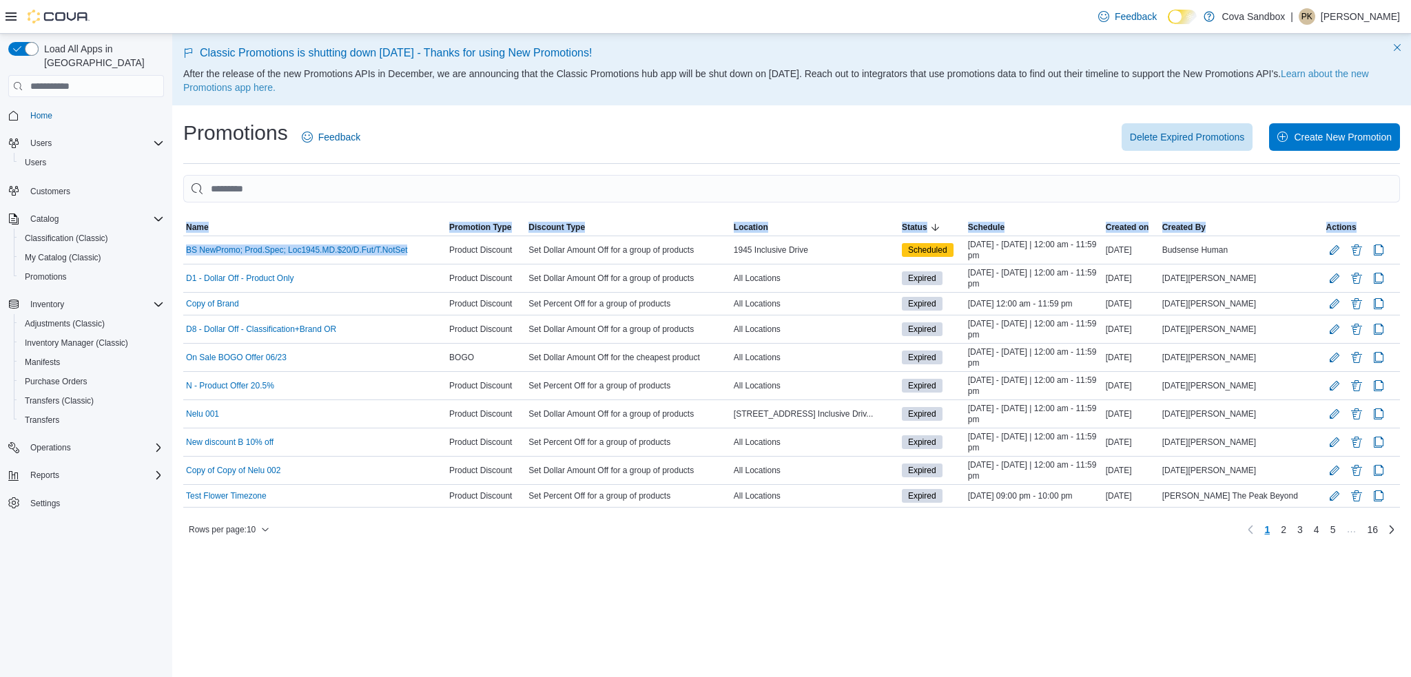
drag, startPoint x: 417, startPoint y: 249, endPoint x: 177, endPoint y: 256, distance: 239.8
click at [177, 256] on div "Promotions Feedback Delete Expired Promotions Create New Promotion Sorting This…" at bounding box center [791, 330] width 1239 height 444
copy div "Sorting This table contains 10 rows out of 154 rows; Page 1 of 16. Name Promoti…"
click at [1315, 530] on span "4" at bounding box center [1317, 530] width 6 height 14
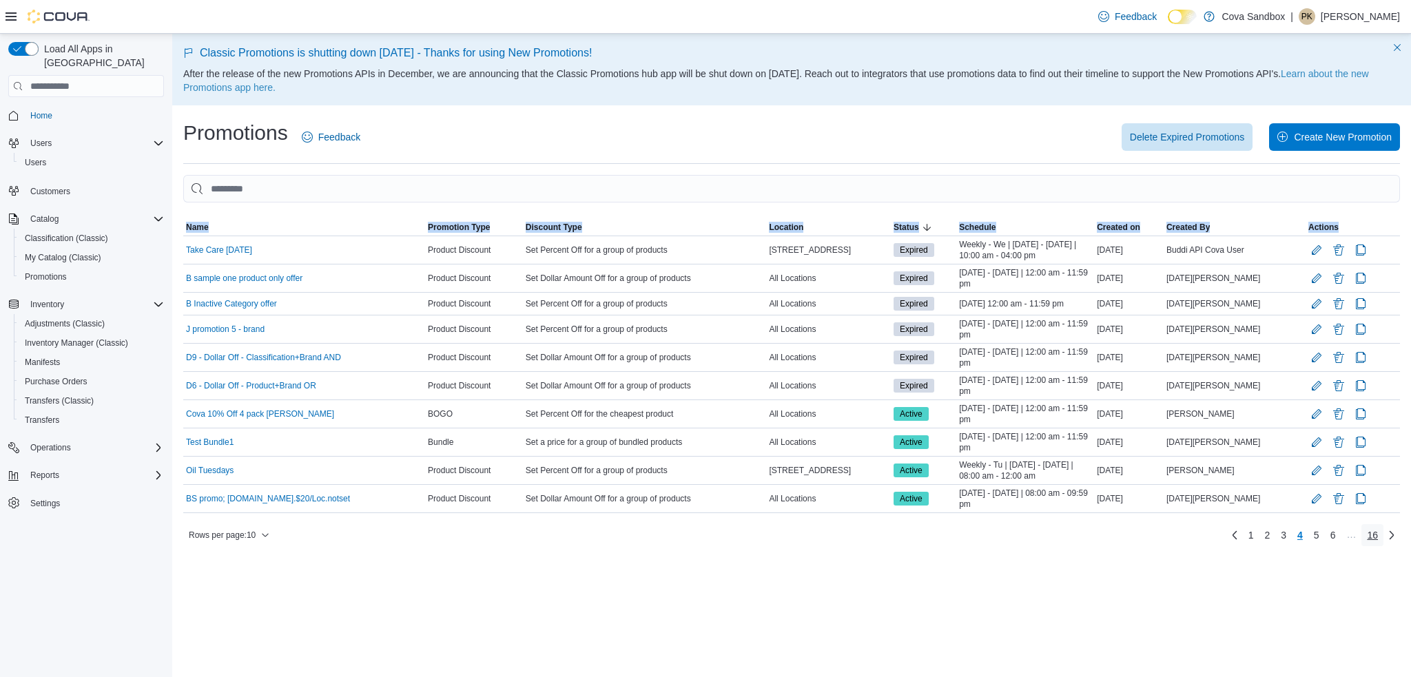
click at [1372, 535] on span "16" at bounding box center [1372, 535] width 11 height 14
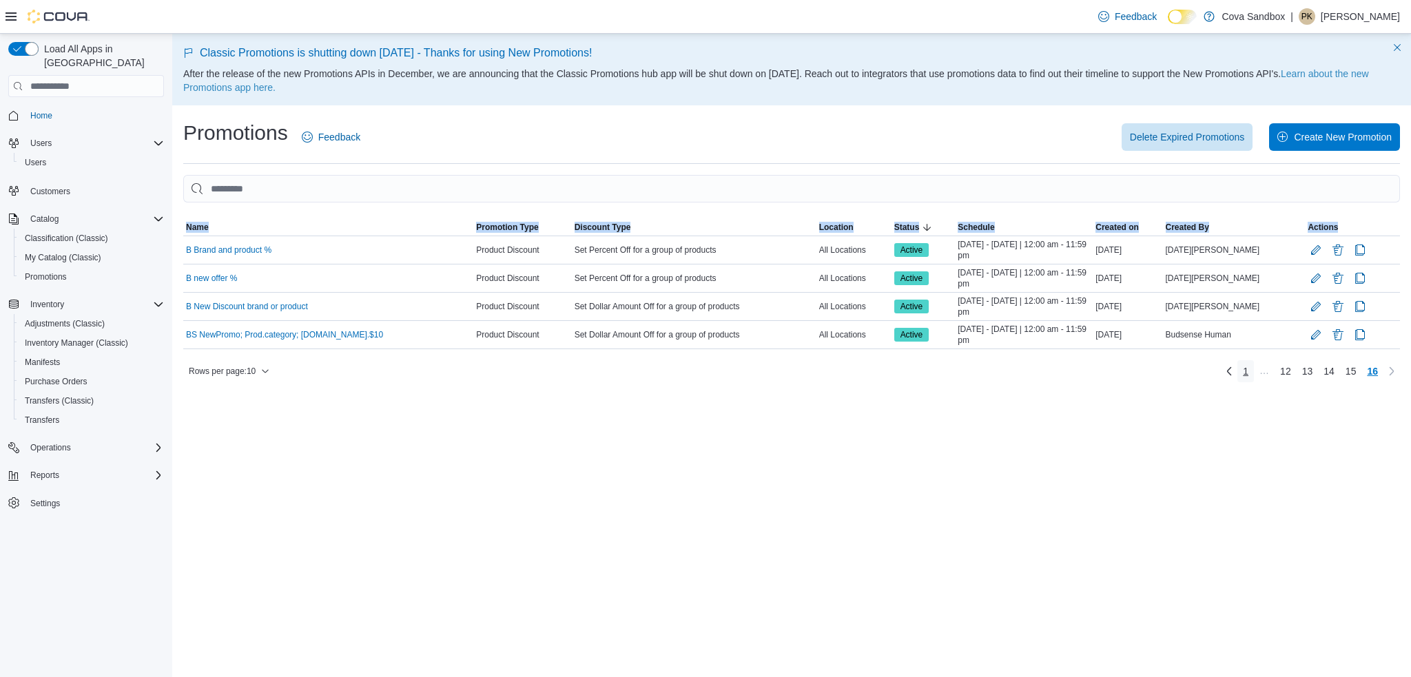
click at [1240, 371] on link "1" at bounding box center [1245, 371] width 17 height 22
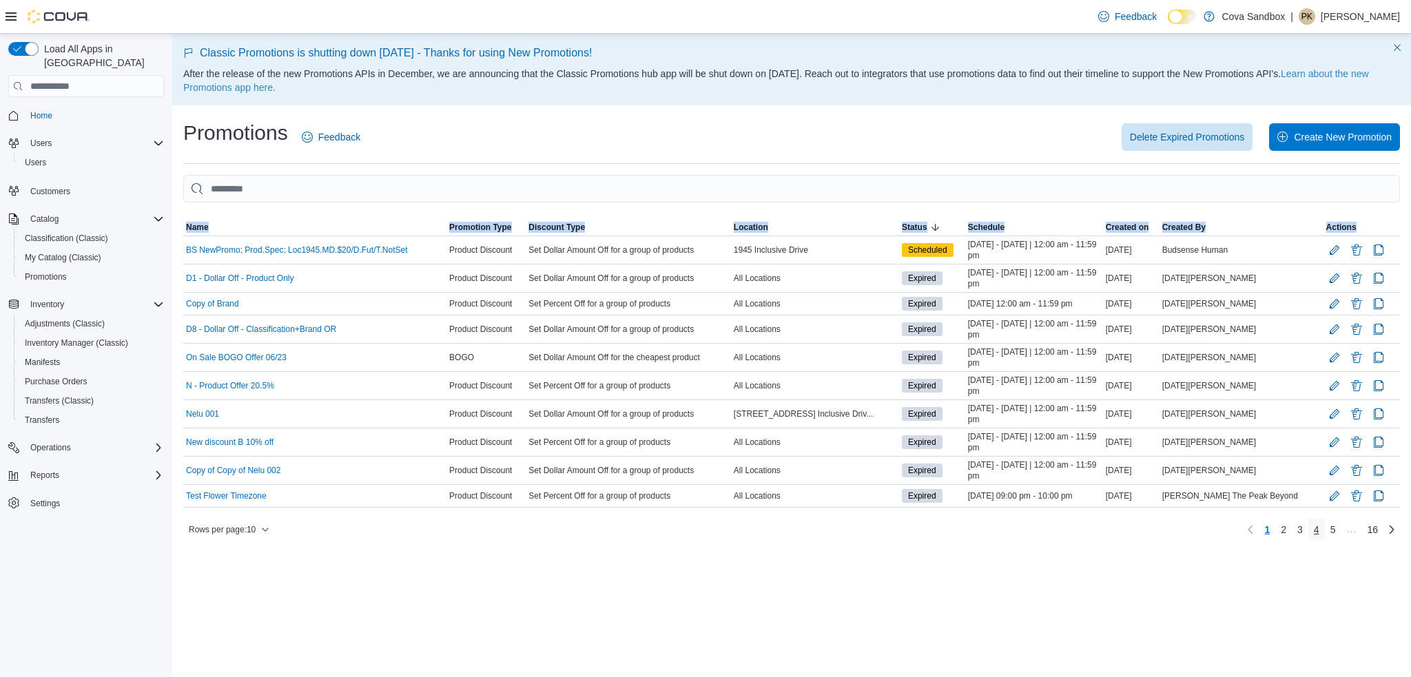
click at [1317, 526] on span "4" at bounding box center [1317, 530] width 6 height 14
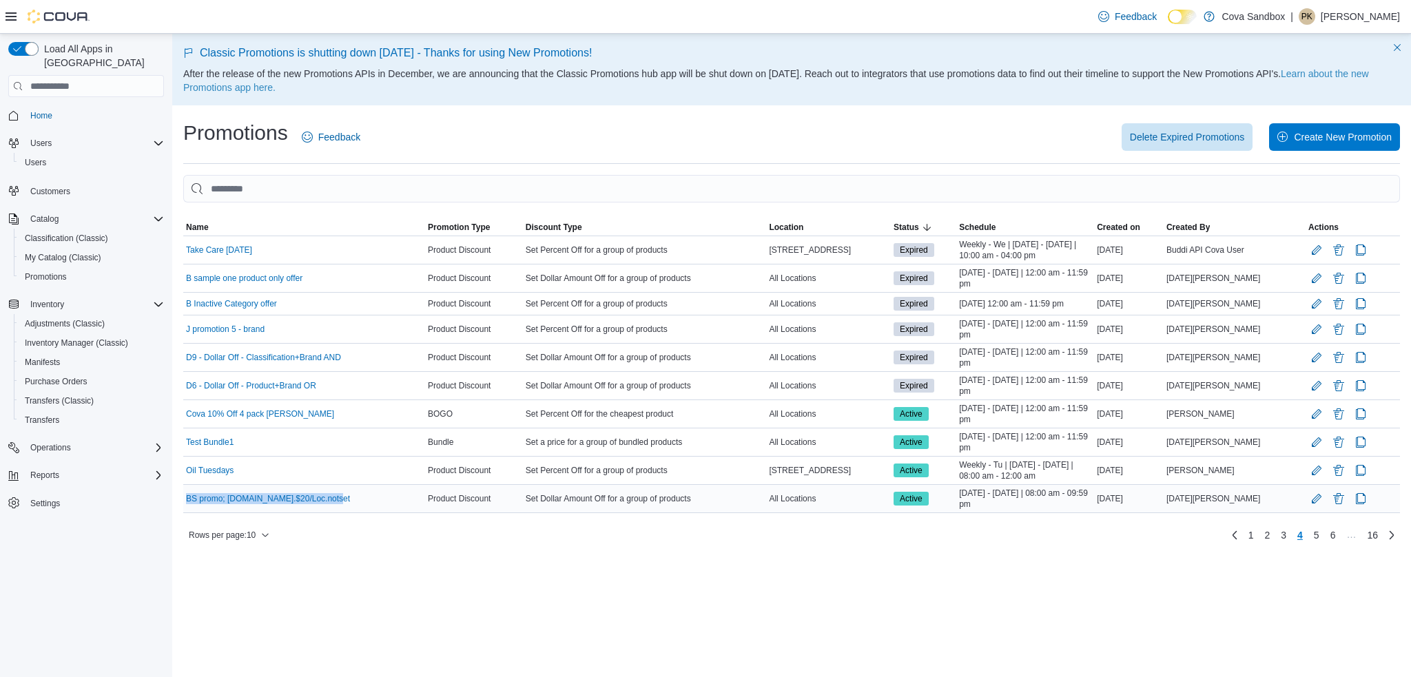
drag, startPoint x: 342, startPoint y: 501, endPoint x: 185, endPoint y: 497, distance: 157.8
click at [185, 497] on div "BS promo; [DOMAIN_NAME].$20/Loc.notset" at bounding box center [304, 499] width 242 height 17
copy link "BS promo; [DOMAIN_NAME].$20/Loc.notset"
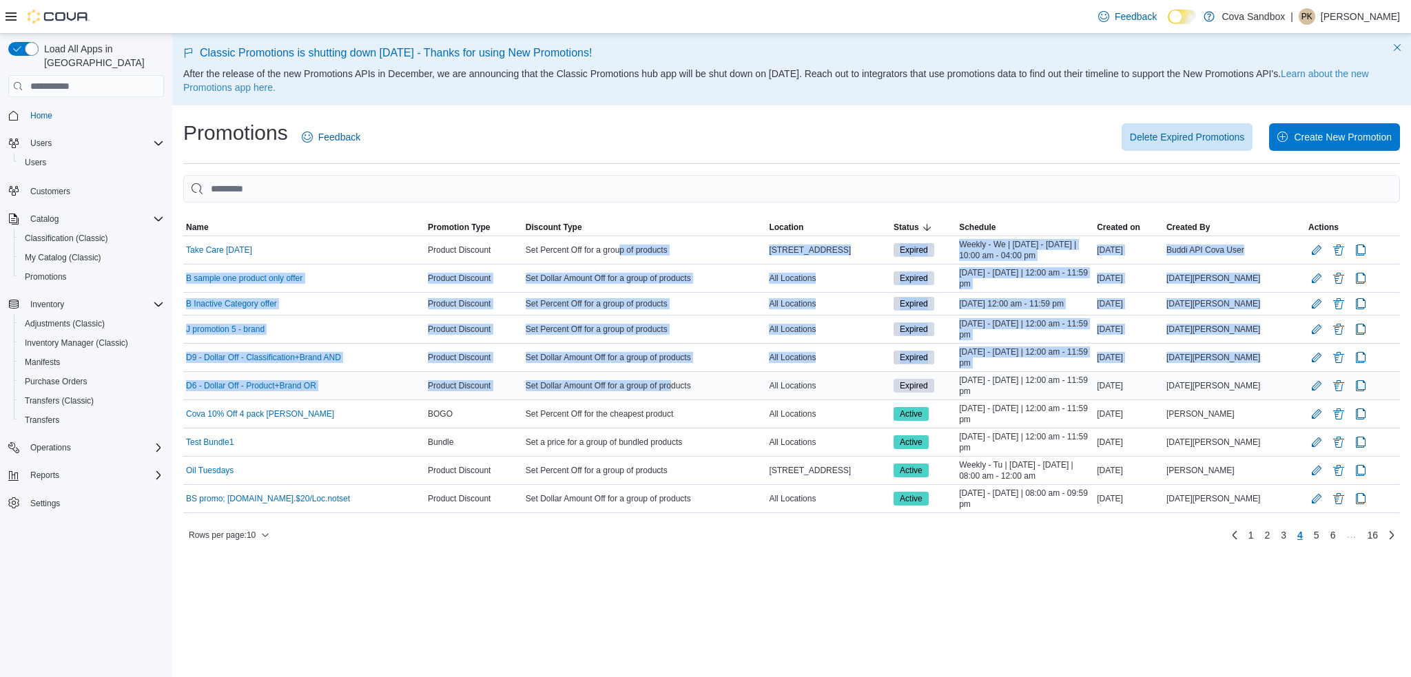
drag, startPoint x: 626, startPoint y: 245, endPoint x: 677, endPoint y: 386, distance: 150.1
click at [677, 386] on tbody "Name Take Care [DATE] Promotion Type Product Discount Discount Type Set Percent…" at bounding box center [791, 374] width 1217 height 277
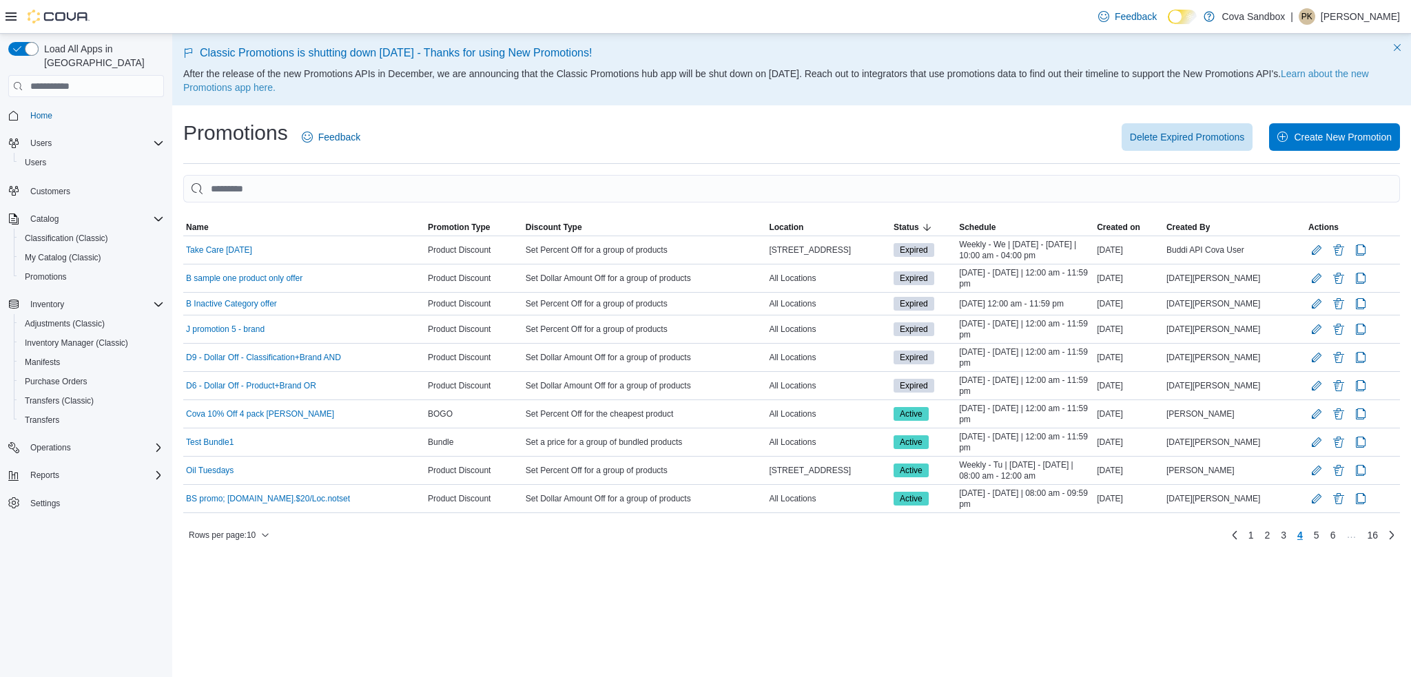
click at [535, 597] on div "Classic Promotions is shutting down [DATE] - Thanks for using New Promotions! A…" at bounding box center [791, 355] width 1239 height 643
click at [1059, 52] on p "Classic Promotions is shutting down [DATE] - Thanks for using New Promotions!" at bounding box center [791, 53] width 1217 height 17
click at [1253, 536] on link "1" at bounding box center [1251, 535] width 17 height 22
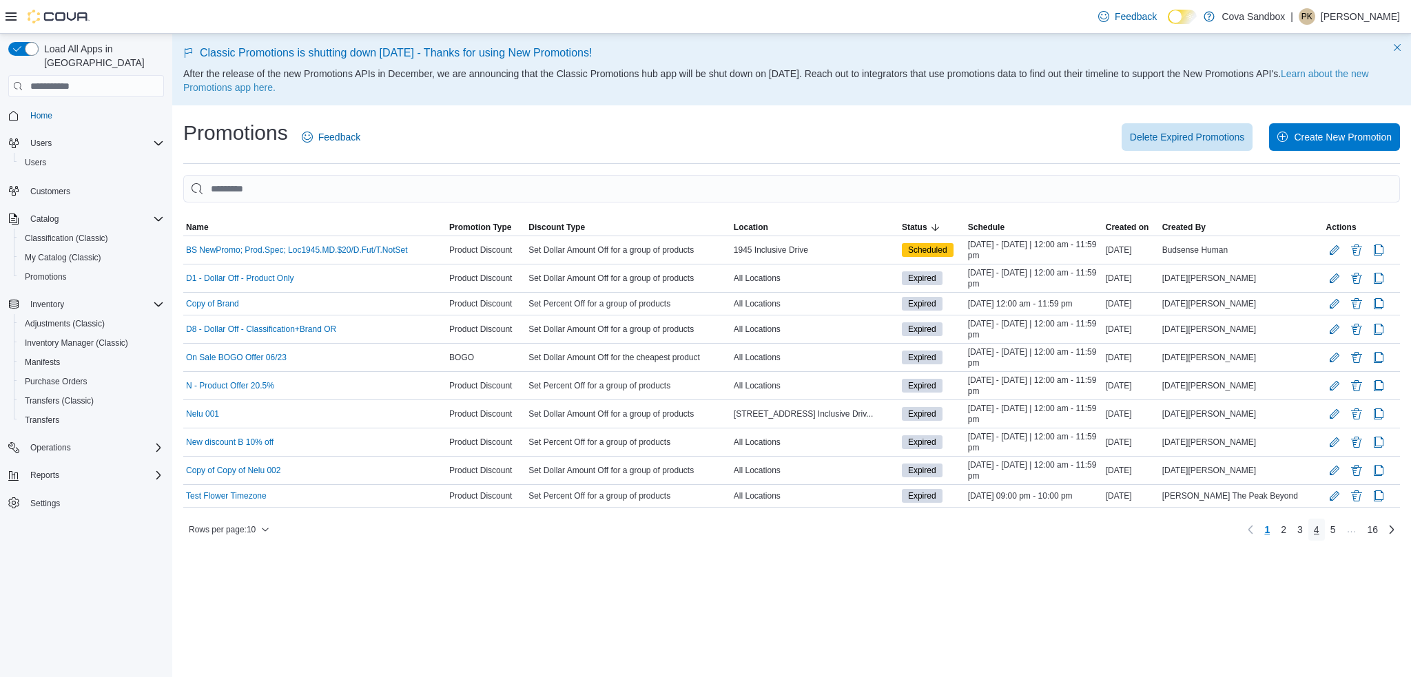
click at [1318, 528] on span "4" at bounding box center [1317, 530] width 6 height 14
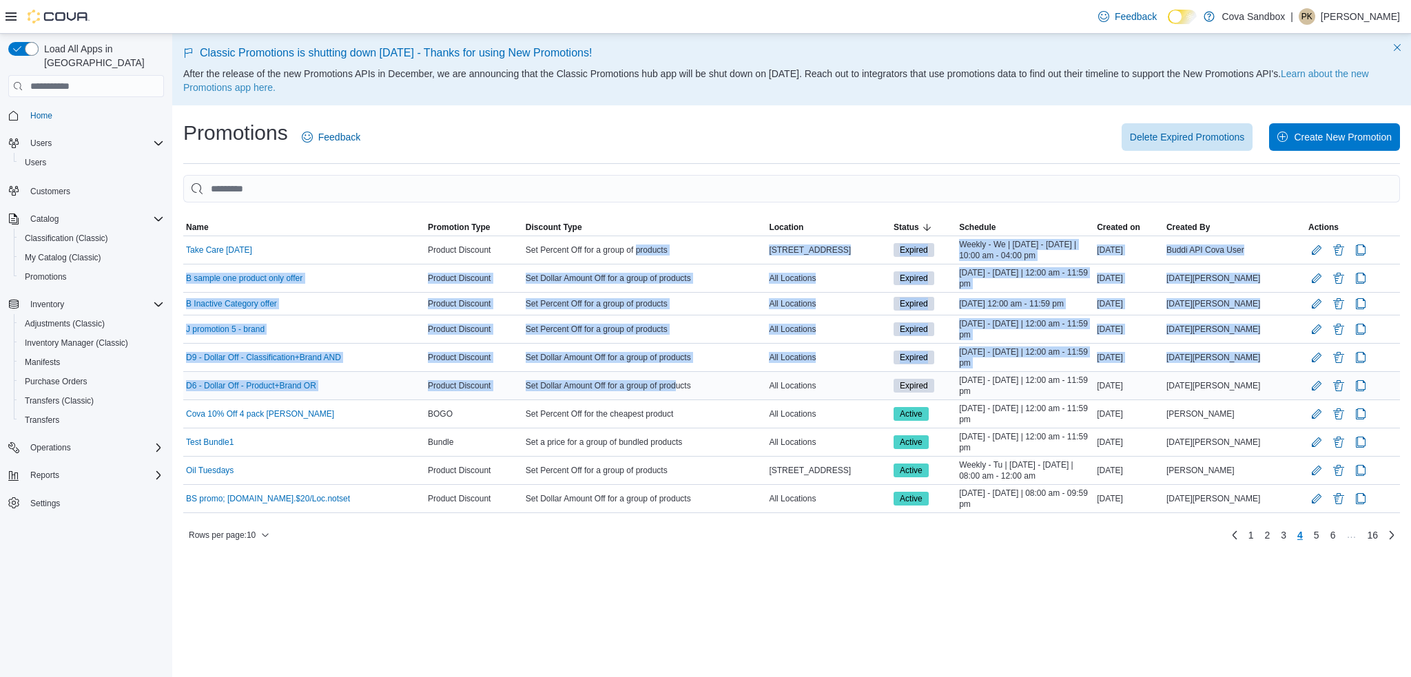
drag, startPoint x: 641, startPoint y: 245, endPoint x: 681, endPoint y: 387, distance: 147.2
click at [681, 387] on tbody "Name Take Care [DATE] Promotion Type Product Discount Discount Type Set Percent…" at bounding box center [791, 374] width 1217 height 277
click at [862, 245] on div "[STREET_ADDRESS]" at bounding box center [828, 250] width 125 height 17
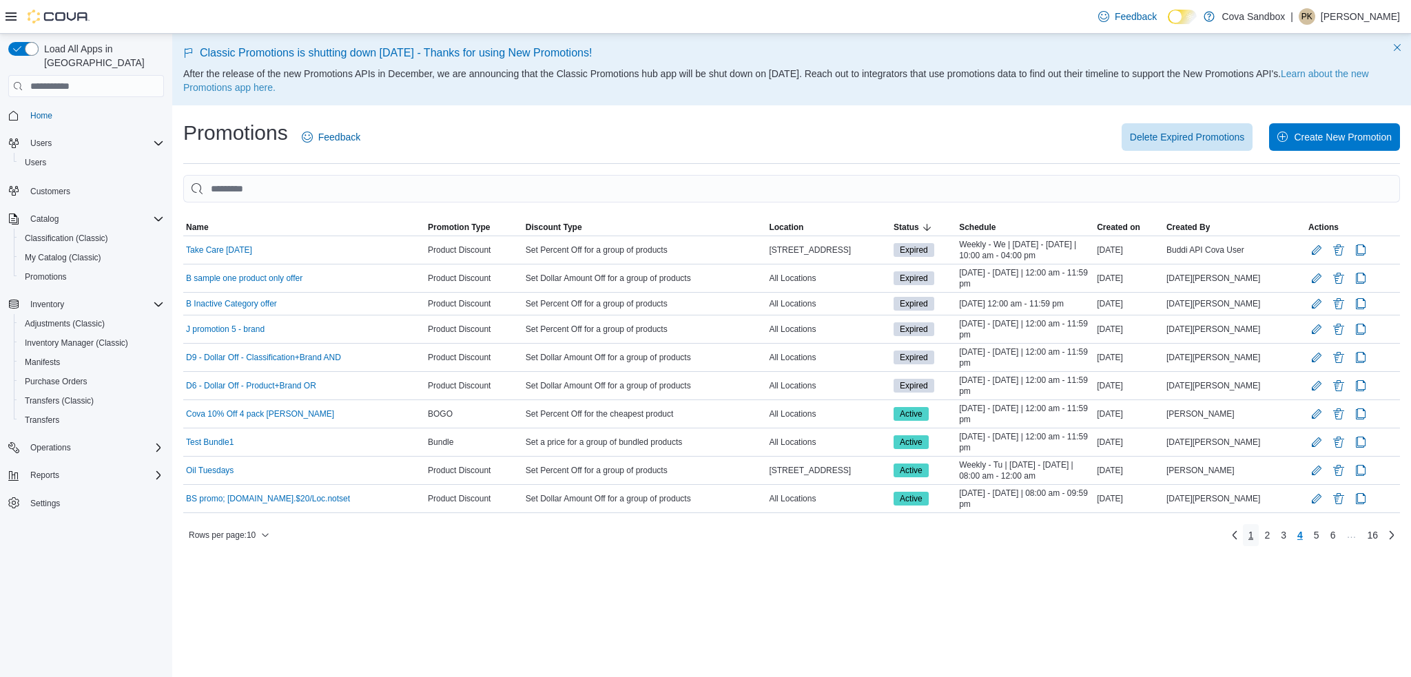
click at [1248, 536] on span "1" at bounding box center [1251, 535] width 6 height 14
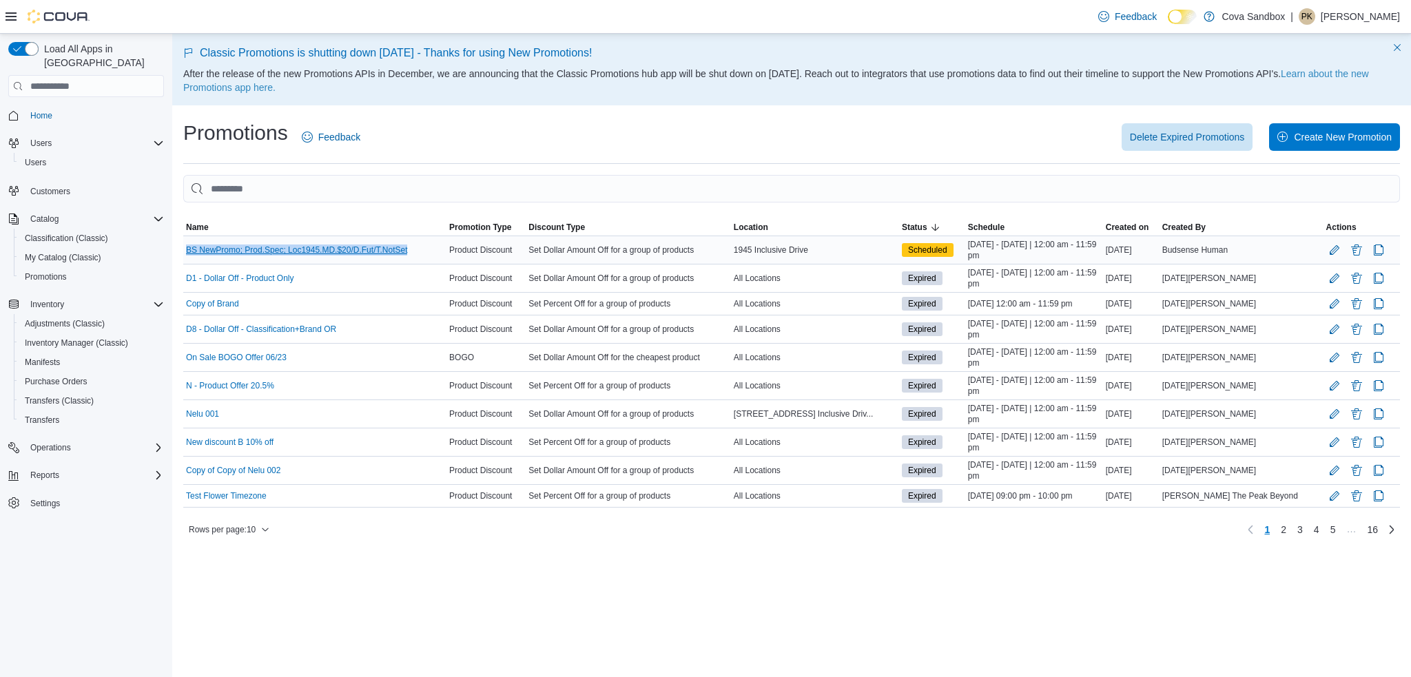
drag, startPoint x: 415, startPoint y: 249, endPoint x: 188, endPoint y: 247, distance: 226.7
click at [188, 247] on div "BS NewPromo; Prod.Spec; Loc1945.MD.$20/D.Fut/T.NotSet" at bounding box center [314, 250] width 263 height 17
copy link "BS NewPromo; Prod.Spec; Loc1945.MD.$20/D.Fut/T.NotSet"
